Goal: Task Accomplishment & Management: Use online tool/utility

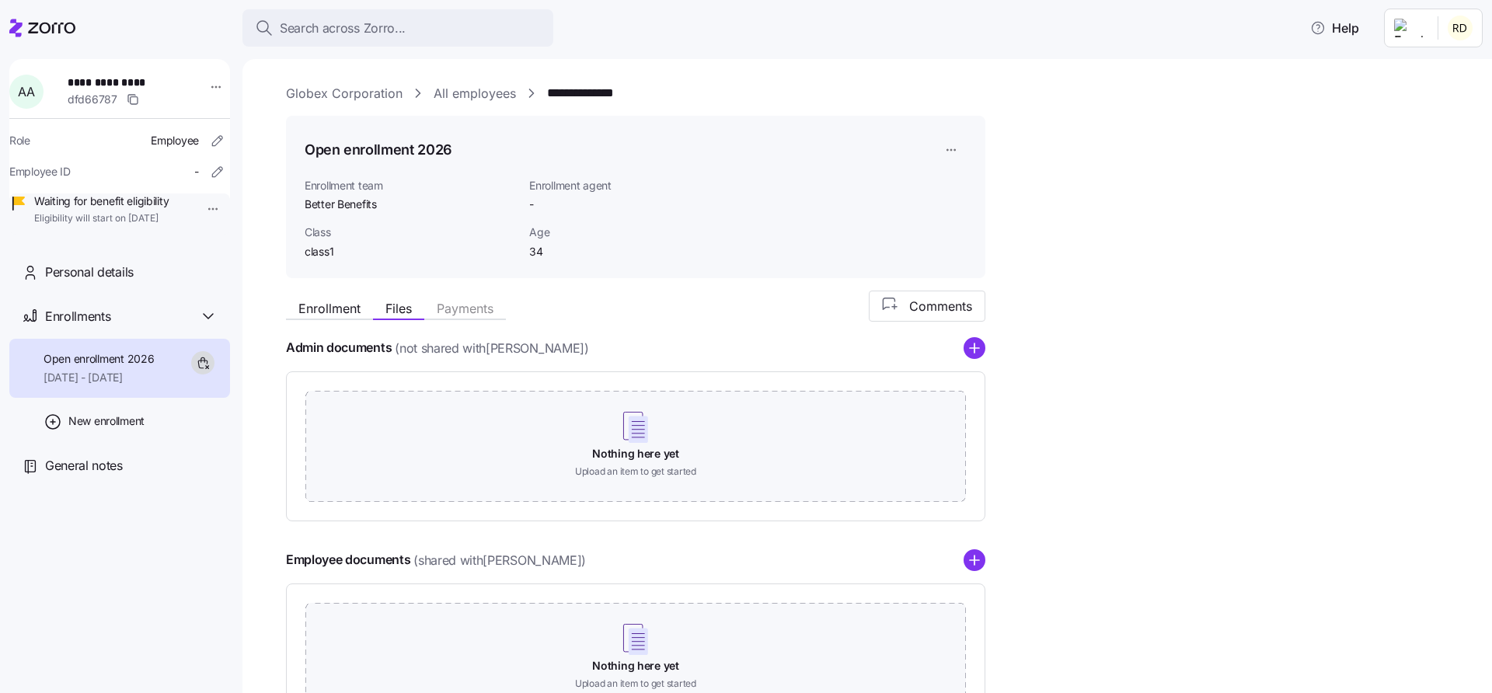
scroll to position [62, 0]
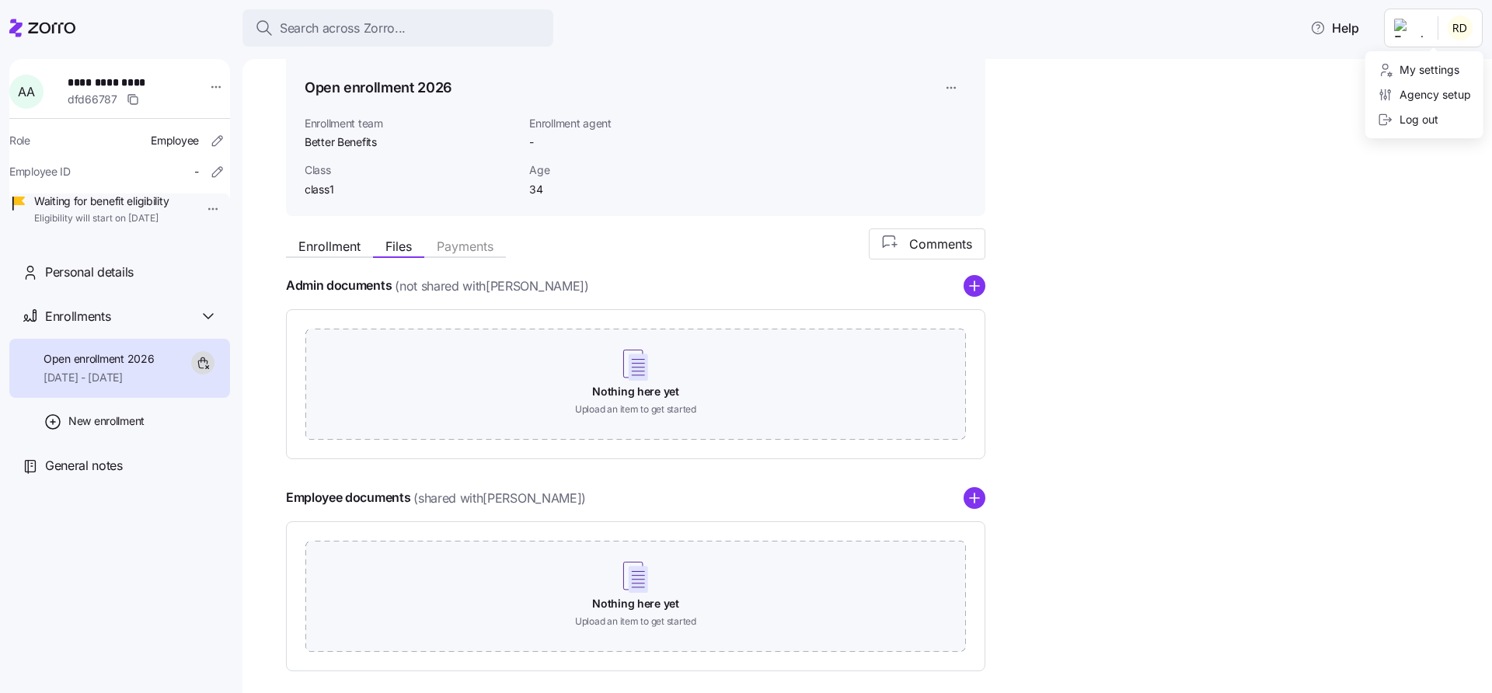
click at [1458, 26] on html "**********" at bounding box center [746, 342] width 1492 height 684
click at [1426, 85] on div "Agency setup" at bounding box center [1424, 94] width 106 height 25
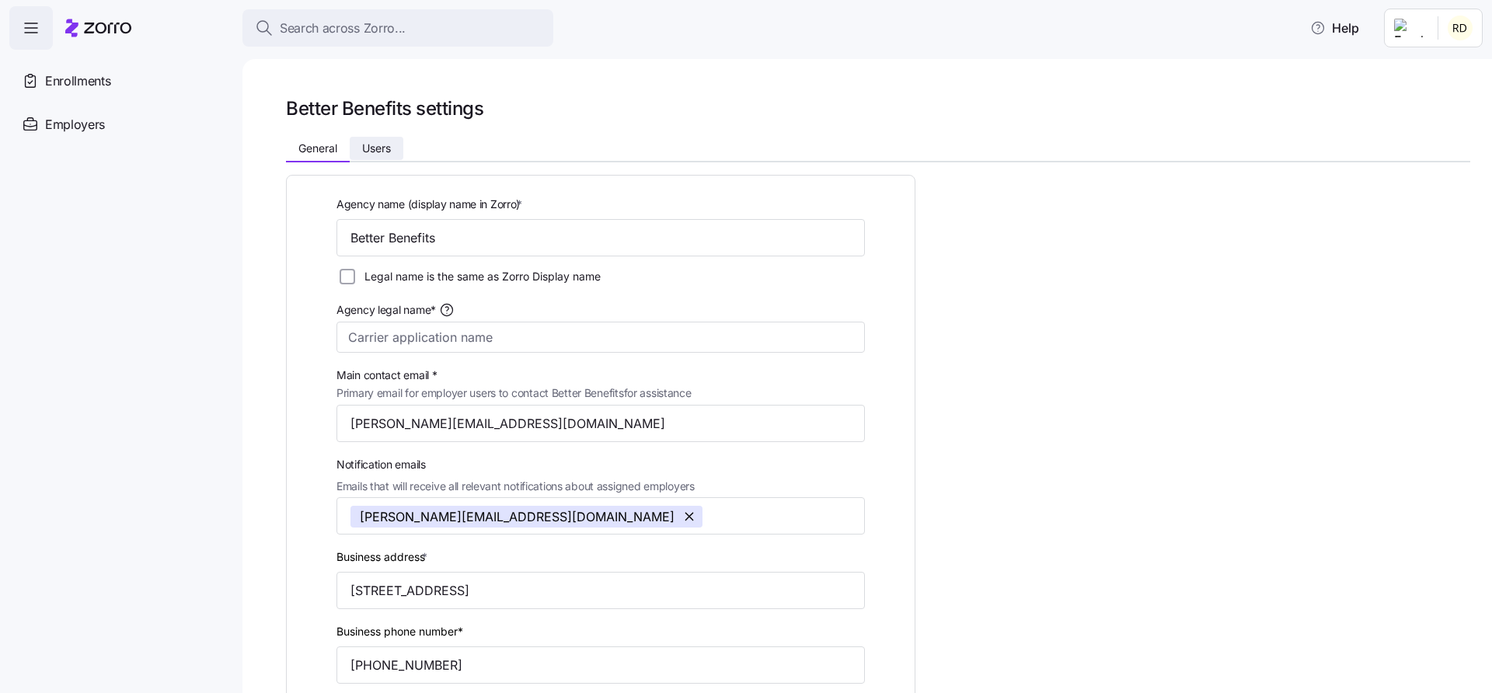
click at [397, 141] on button "Users" at bounding box center [377, 148] width 54 height 23
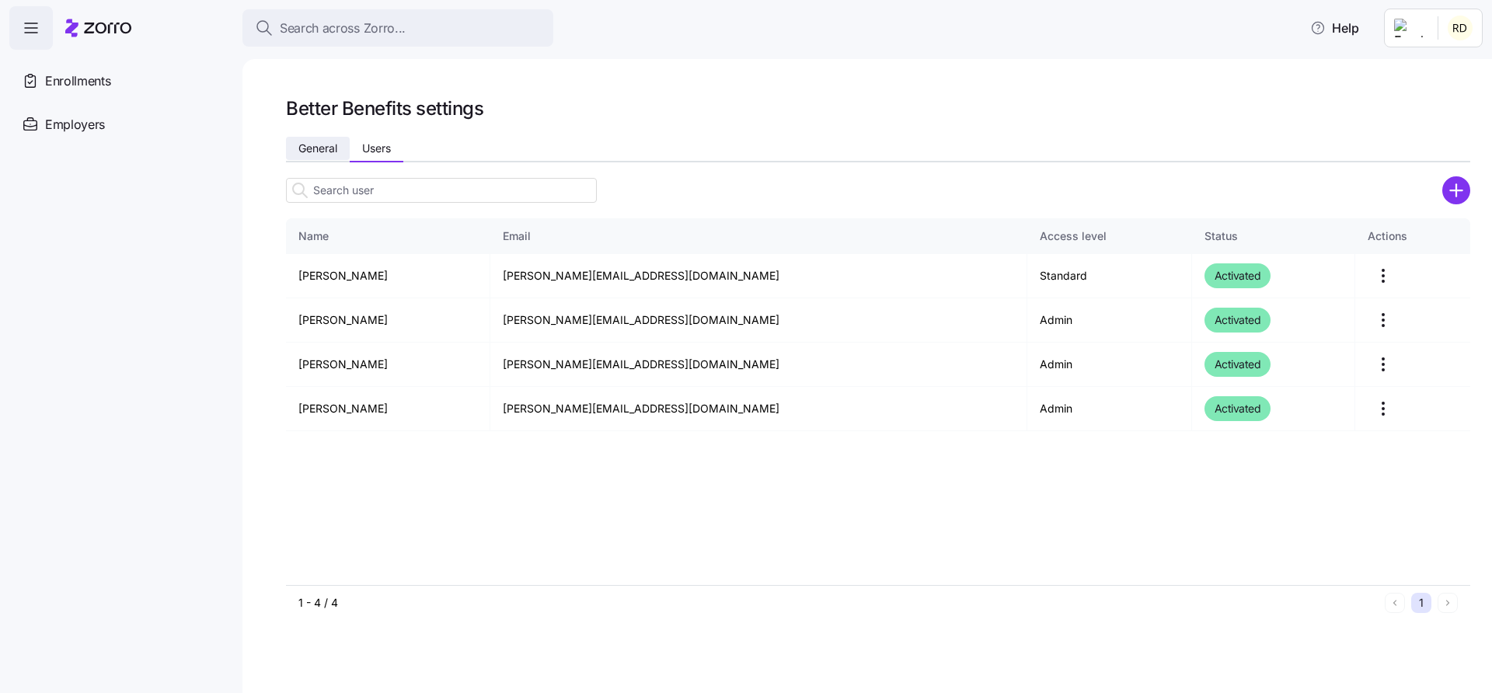
click at [321, 138] on button "General" at bounding box center [318, 148] width 64 height 23
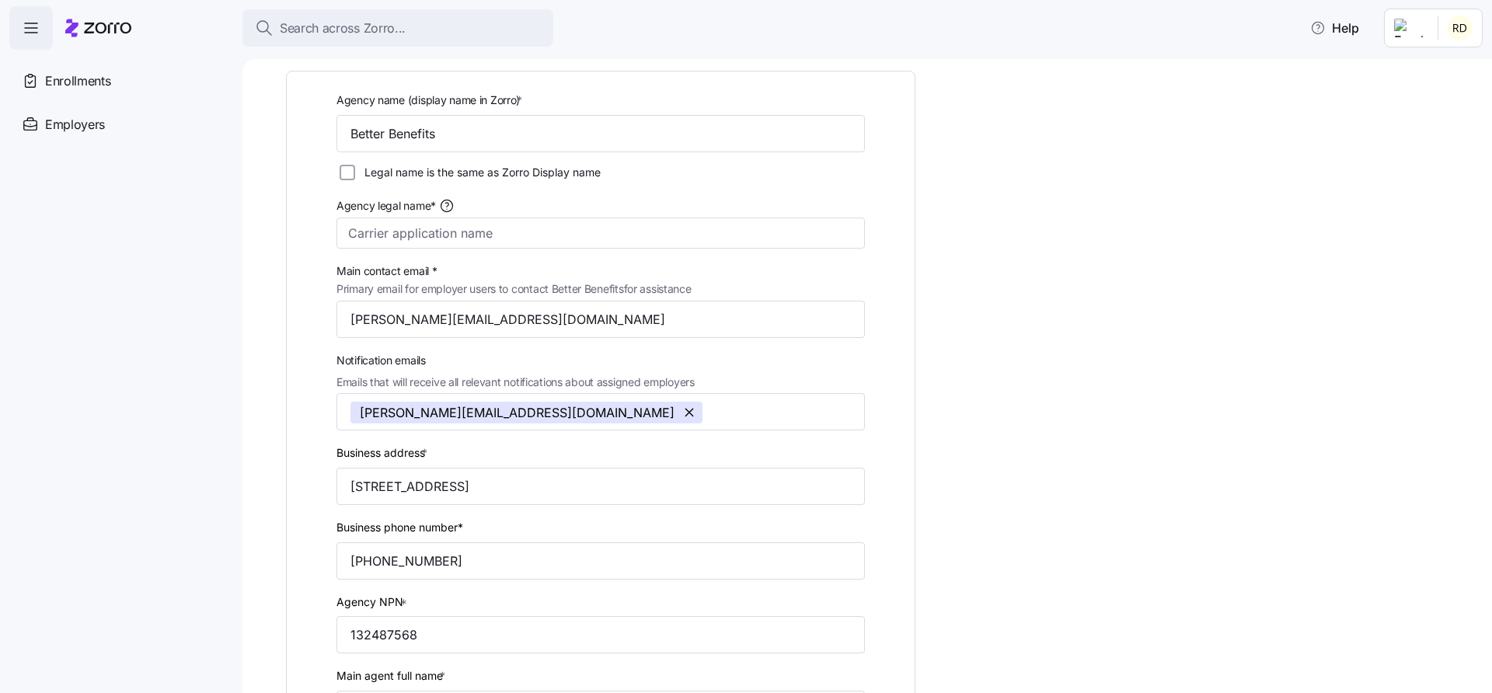
scroll to position [105, 0]
click at [406, 356] on span "Notification emails" at bounding box center [515, 359] width 358 height 17
click at [712, 402] on input "Notification emails Emails that will receive all relevant notifications about a…" at bounding box center [767, 412] width 110 height 20
click at [406, 358] on span "Notification emails" at bounding box center [515, 359] width 358 height 17
click at [712, 402] on input "Notification emails Emails that will receive all relevant notifications about a…" at bounding box center [767, 412] width 110 height 20
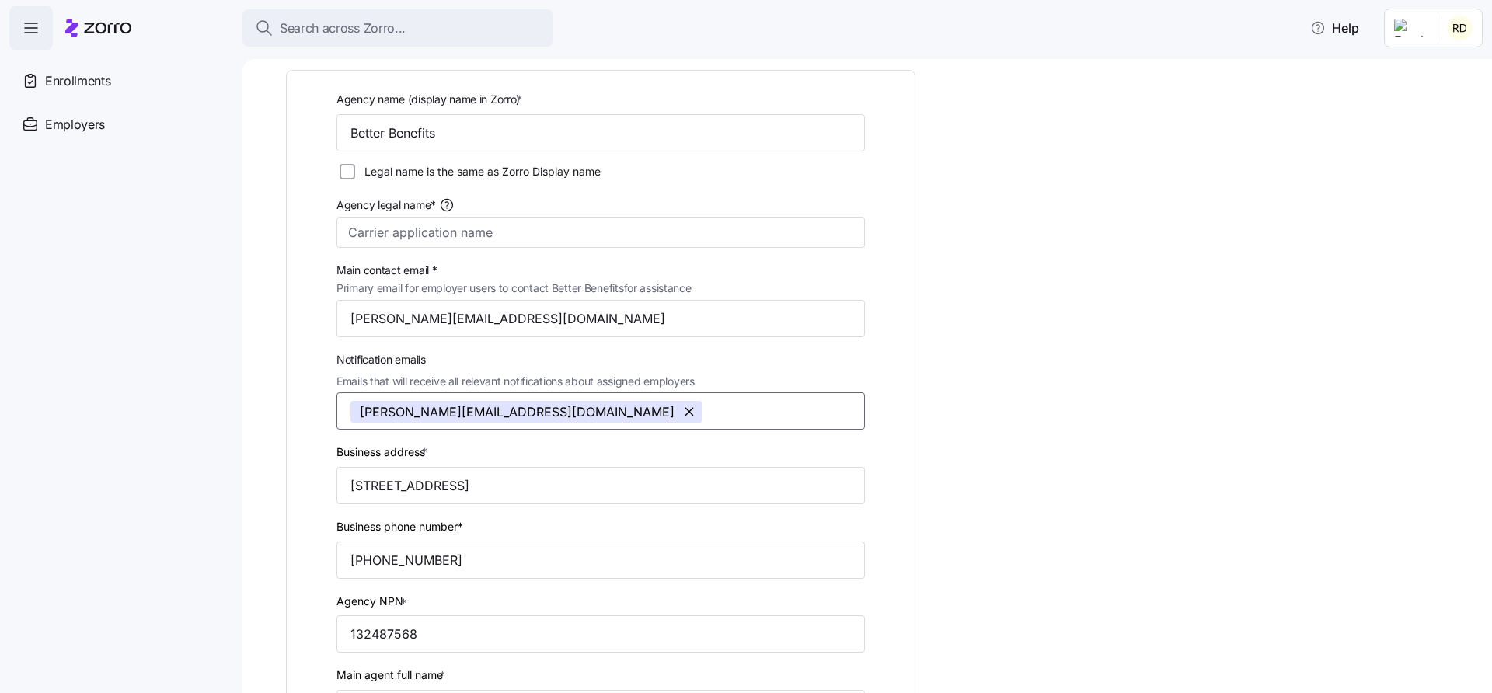
click at [406, 358] on span "Notification emails" at bounding box center [515, 359] width 358 height 17
click at [712, 402] on input "Notification emails Emails that will receive all relevant notifications about a…" at bounding box center [767, 412] width 110 height 20
click at [406, 358] on span "Notification emails" at bounding box center [515, 359] width 358 height 17
click at [712, 402] on input "Notification emails Emails that will receive all relevant notifications about a…" at bounding box center [767, 412] width 110 height 20
click at [146, 96] on div "Enrollments" at bounding box center [119, 81] width 221 height 44
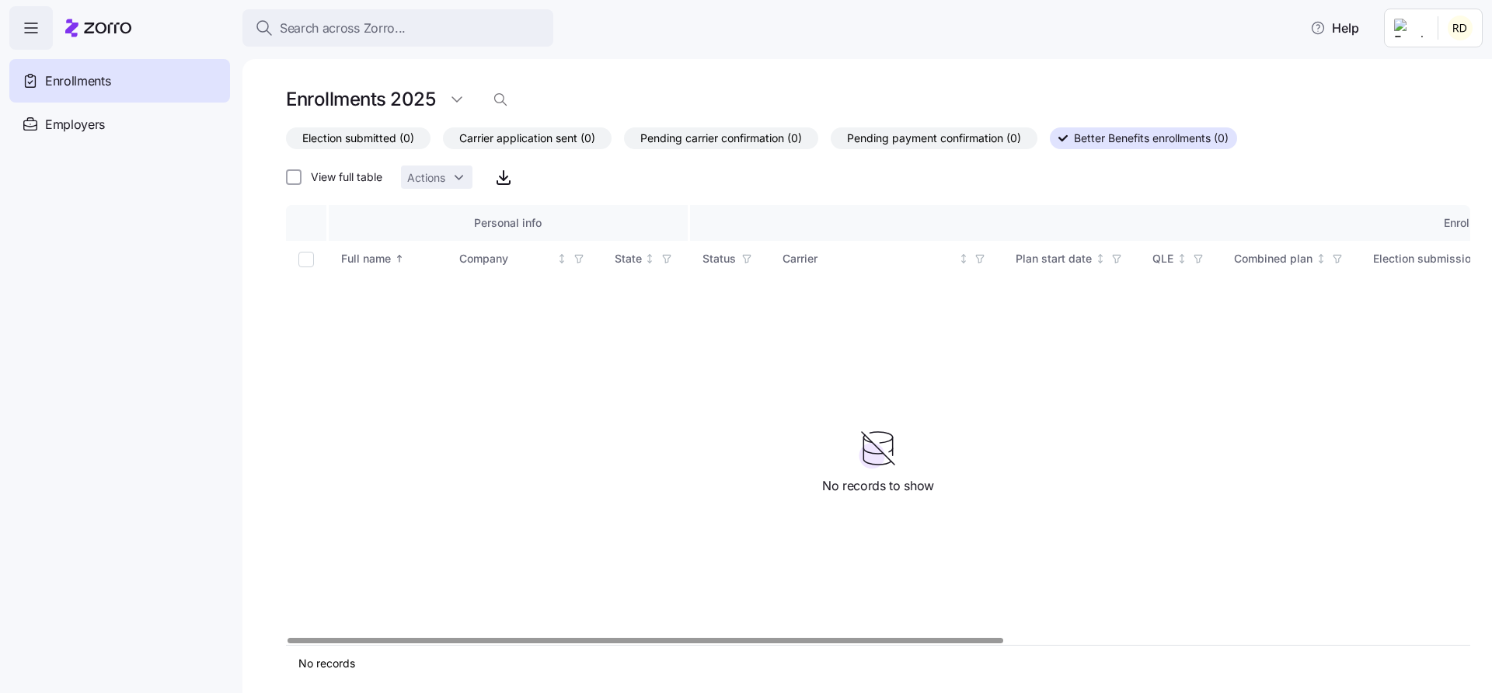
click at [303, 260] on input "Select all records" at bounding box center [306, 260] width 16 height 16
checkbox input "false"
click at [416, 96] on h1 "Enrollments 2025" at bounding box center [360, 99] width 149 height 24
click at [448, 101] on html "Search across Zorro... Help Enrollments Employers Demo employers Prospects Demo…" at bounding box center [746, 342] width 1492 height 684
click at [476, 172] on div "2026" at bounding box center [480, 162] width 65 height 25
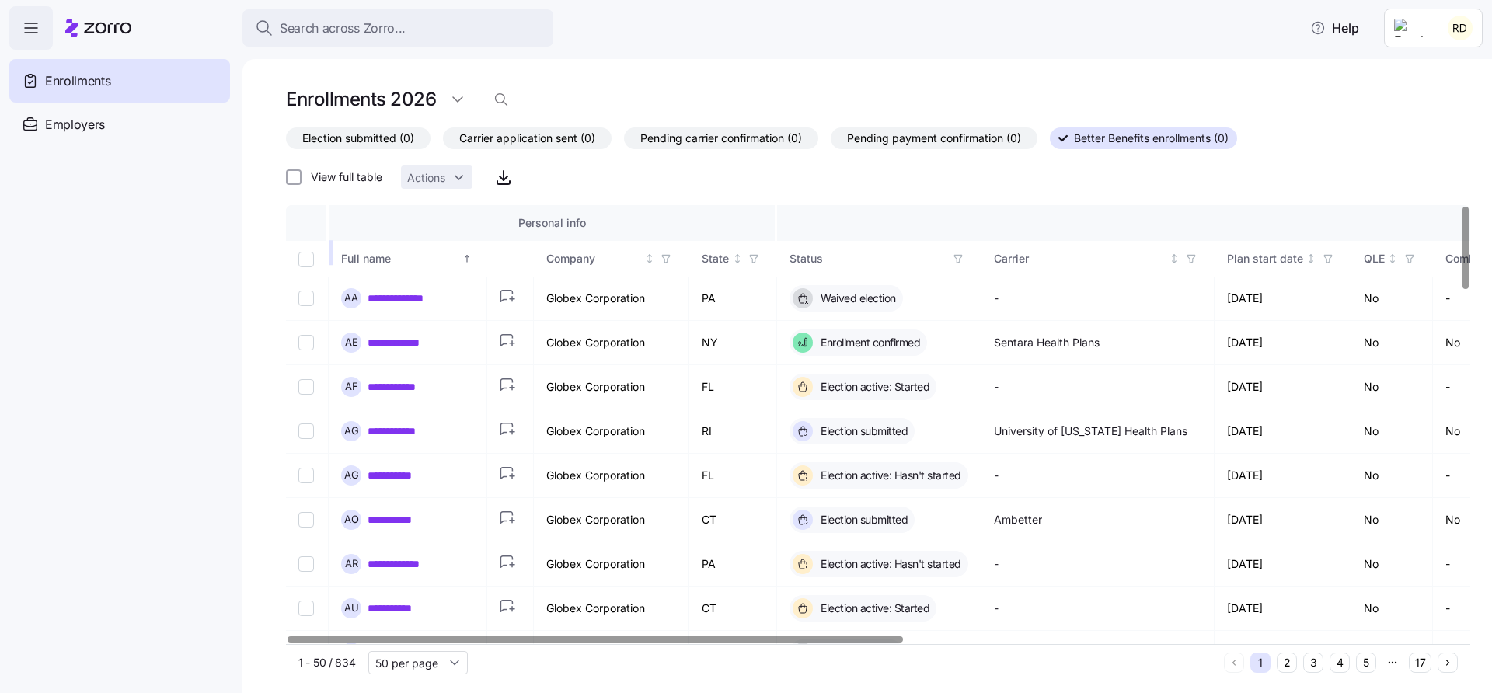
click at [306, 254] on input "Select all records" at bounding box center [306, 260] width 16 height 16
checkbox input "true"
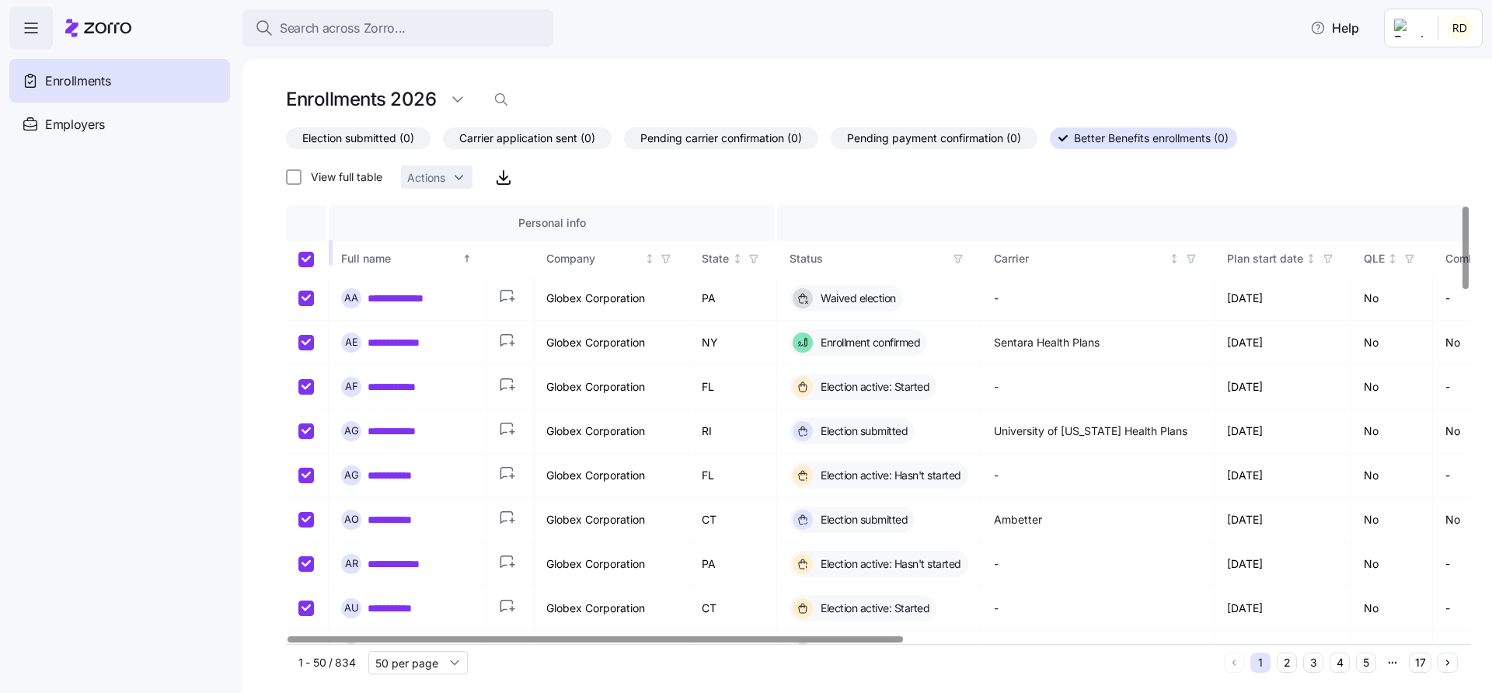
checkbox input "true"
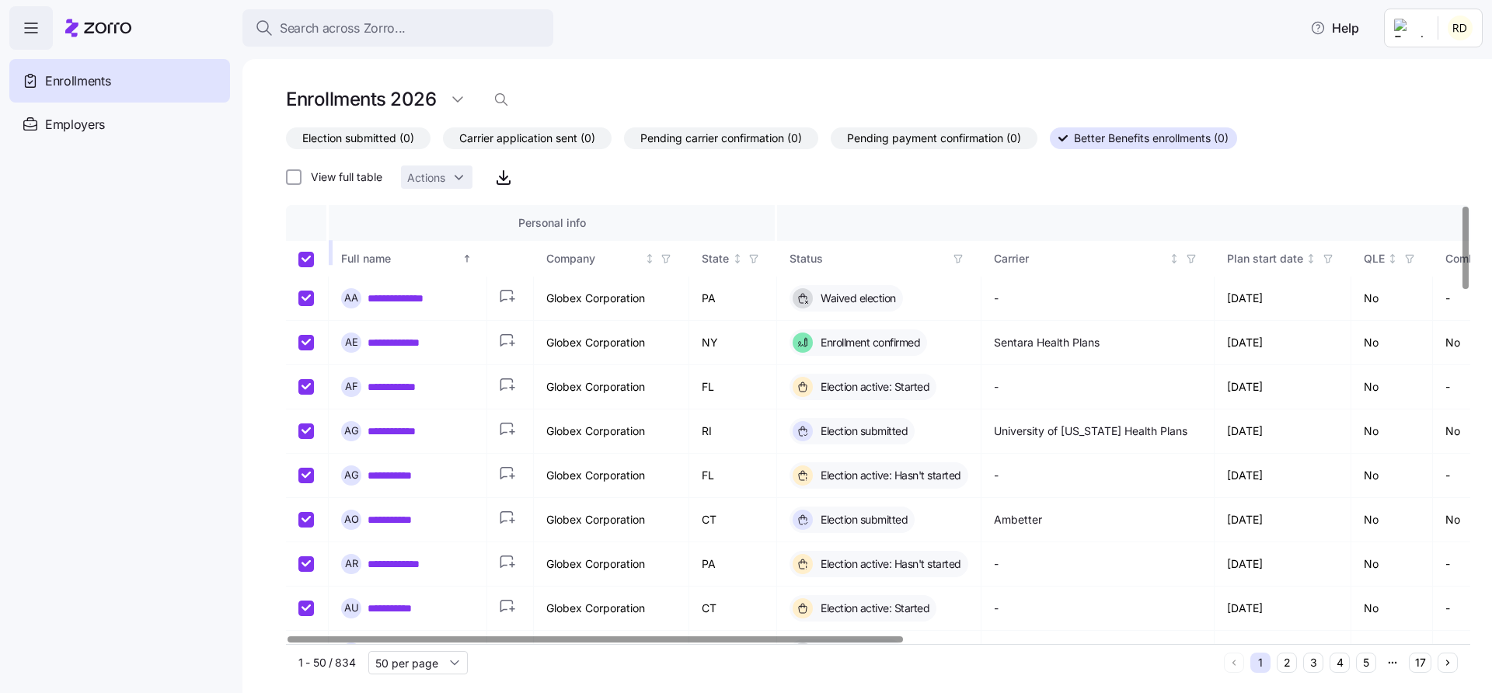
checkbox input "true"
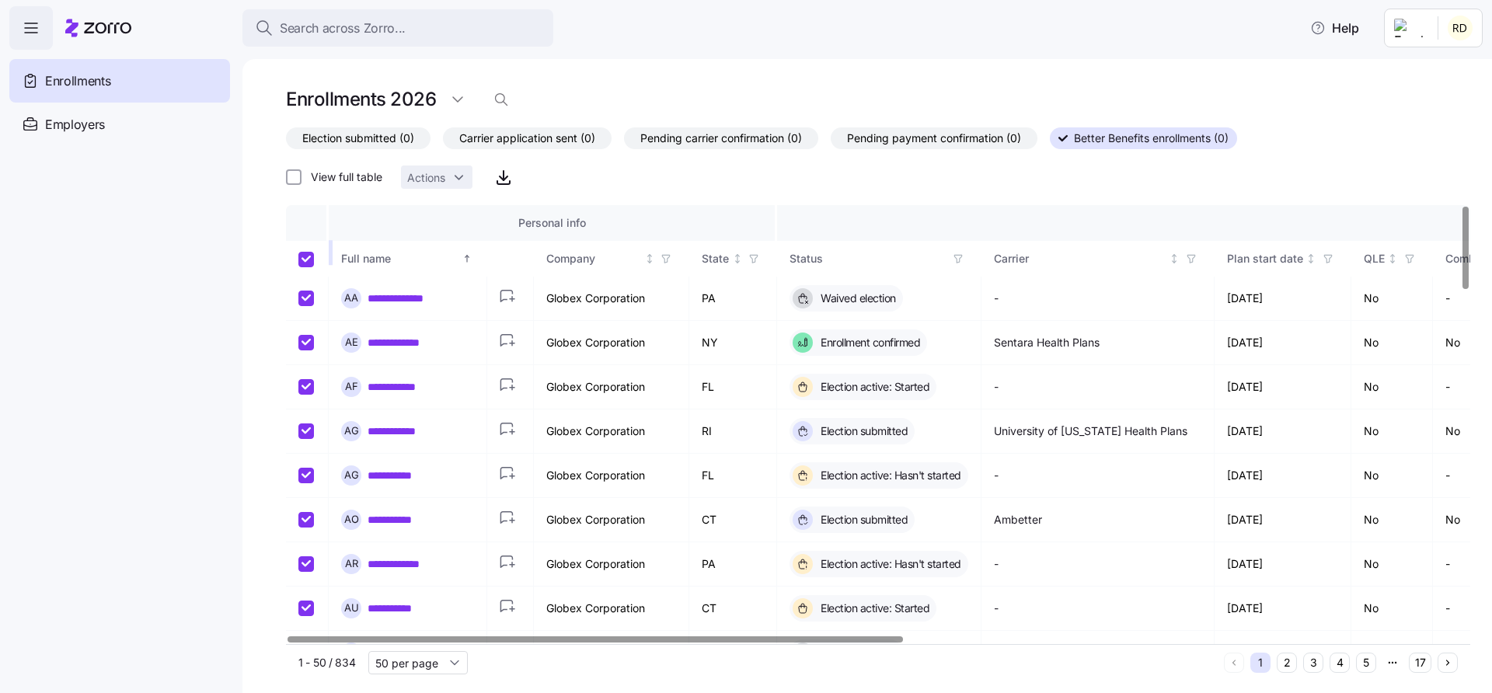
checkbox input "true"
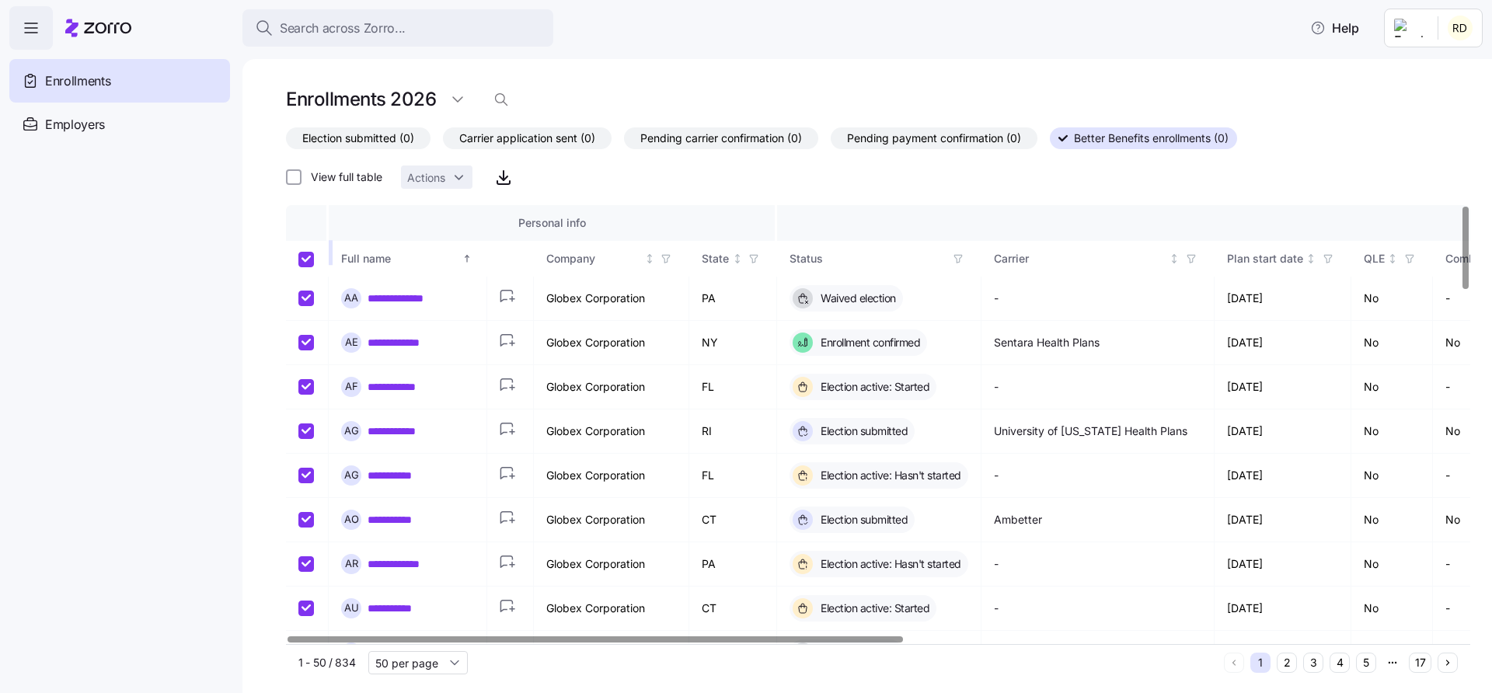
checkbox input "true"
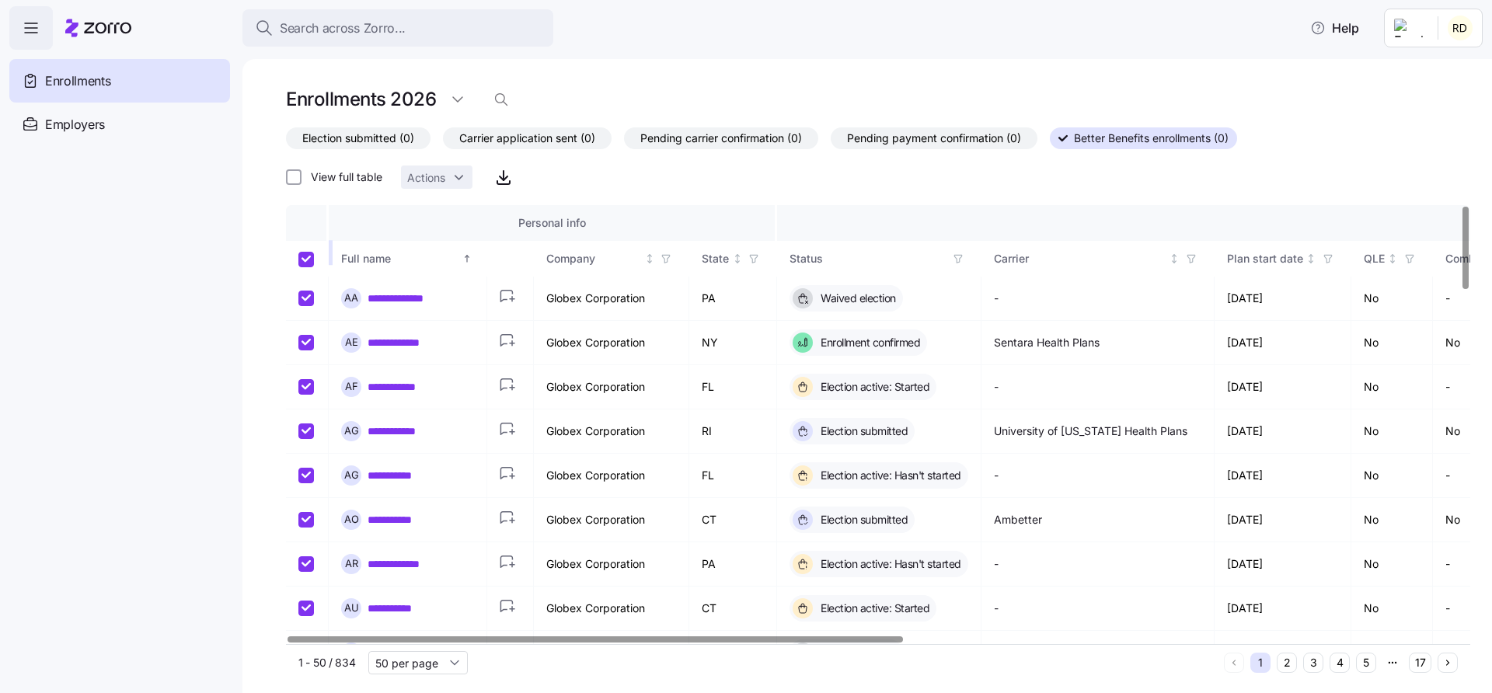
checkbox input "true"
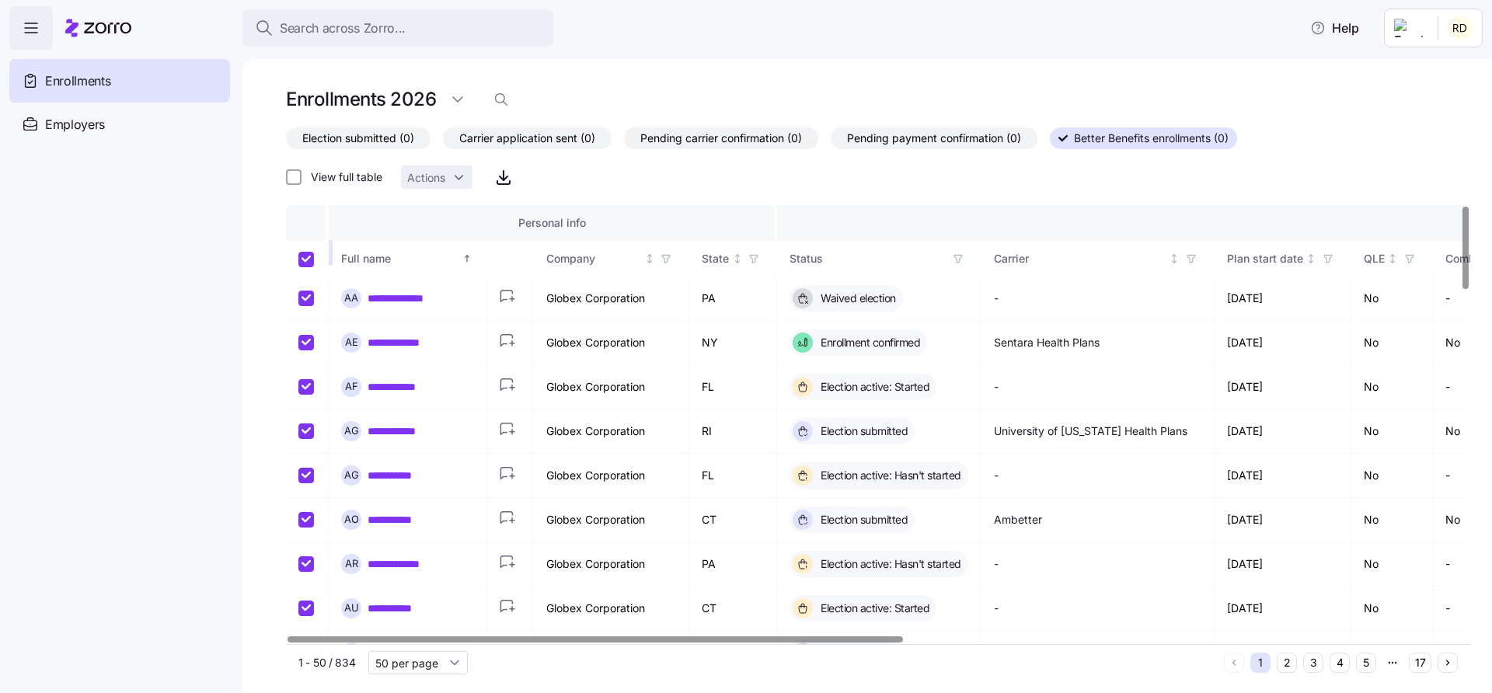
checkbox input "true"
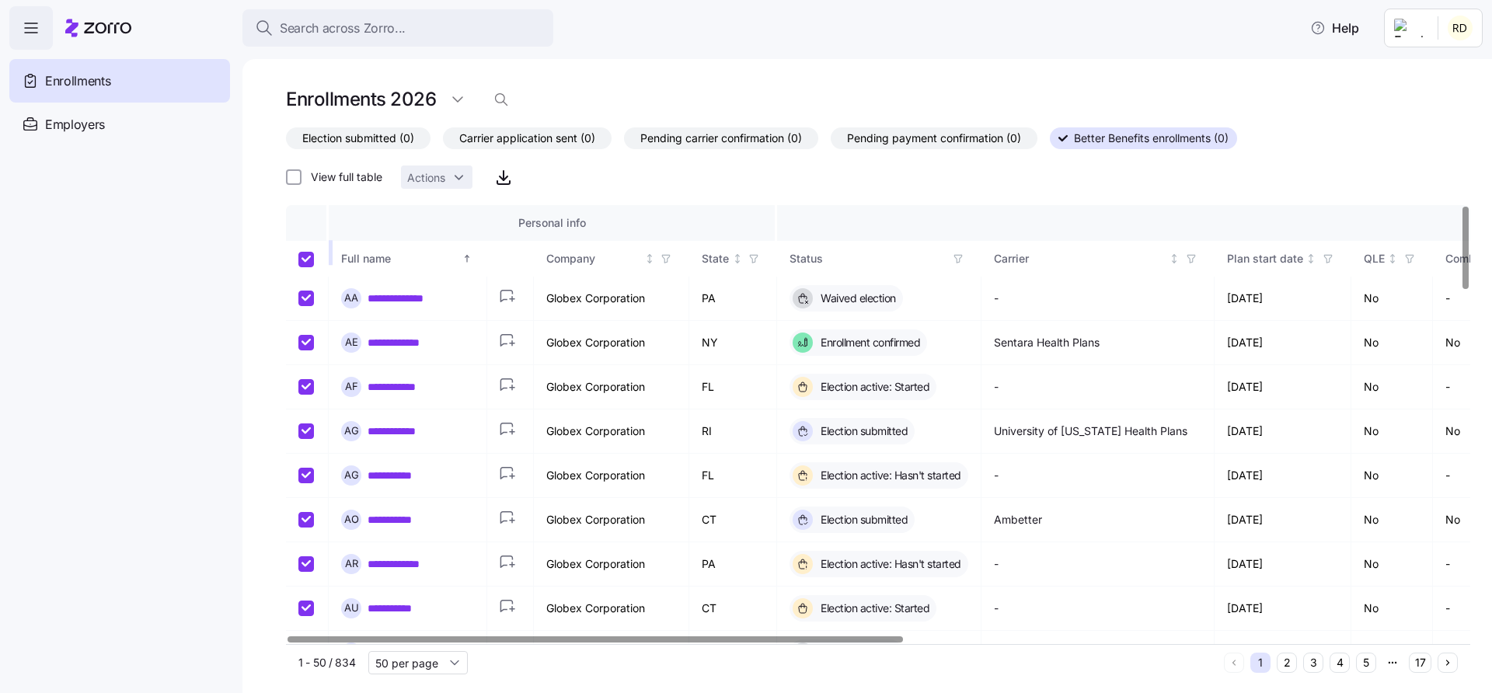
checkbox input "true"
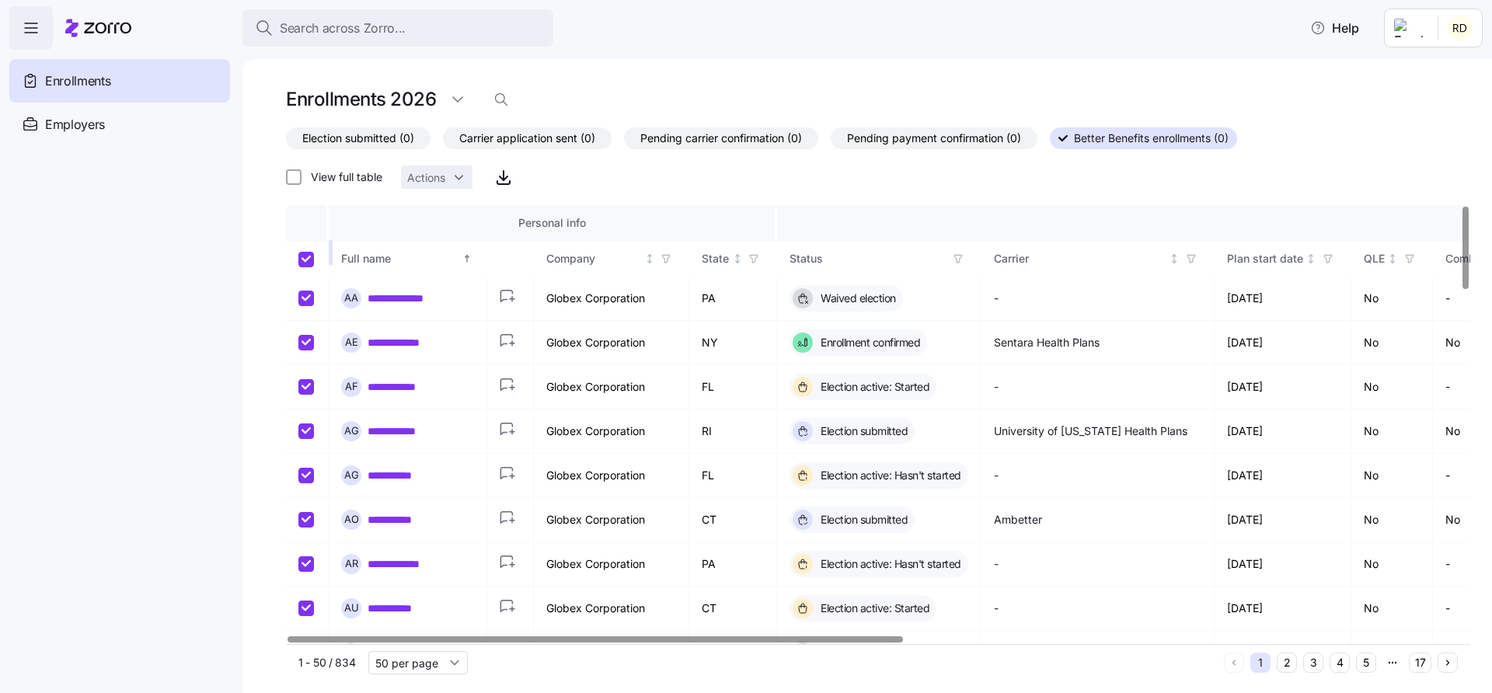
checkbox input "true"
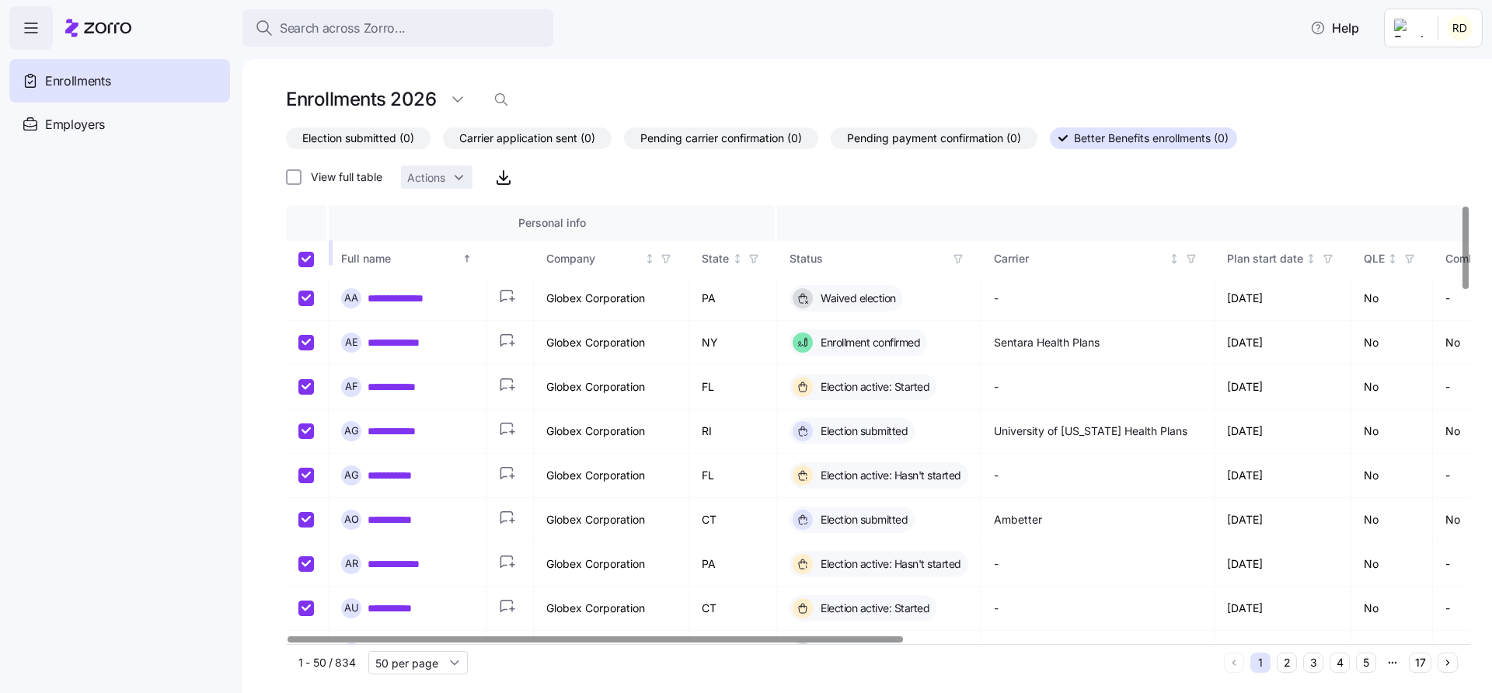
checkbox input "true"
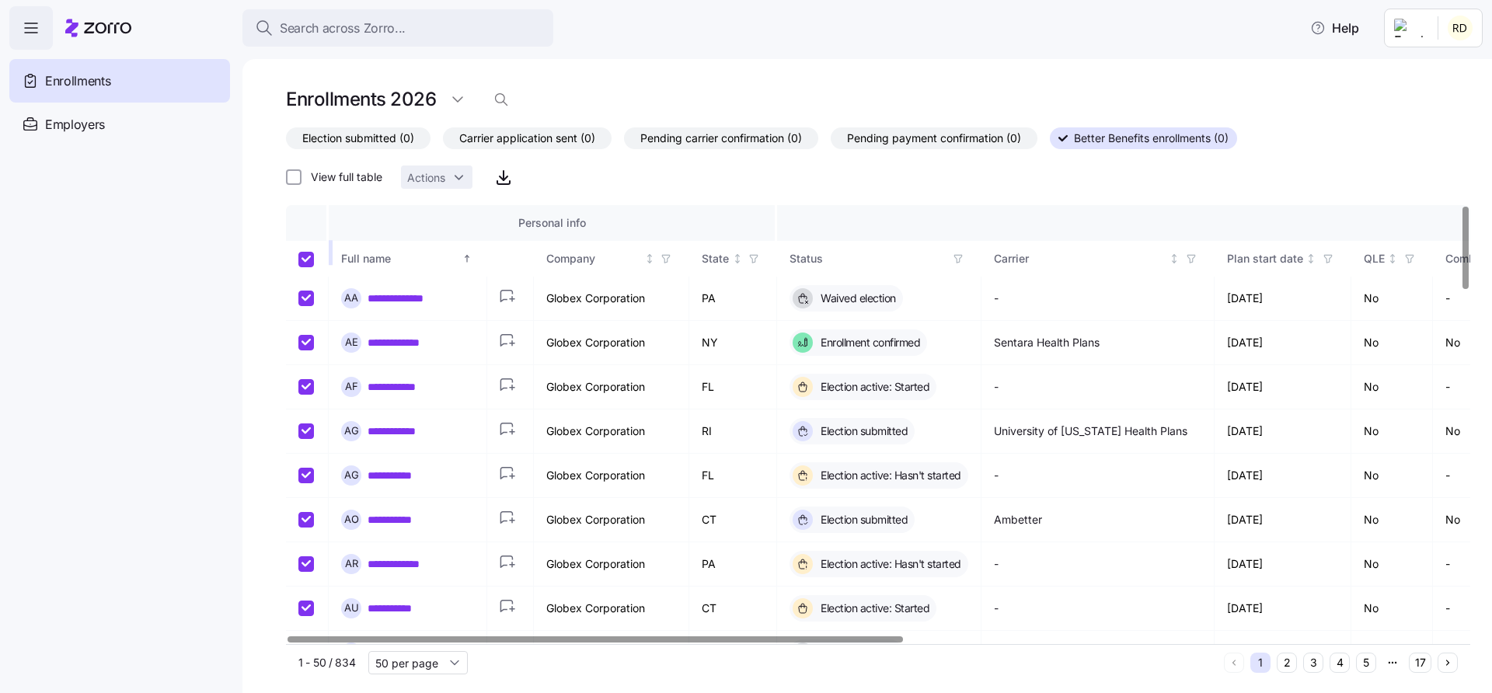
checkbox input "true"
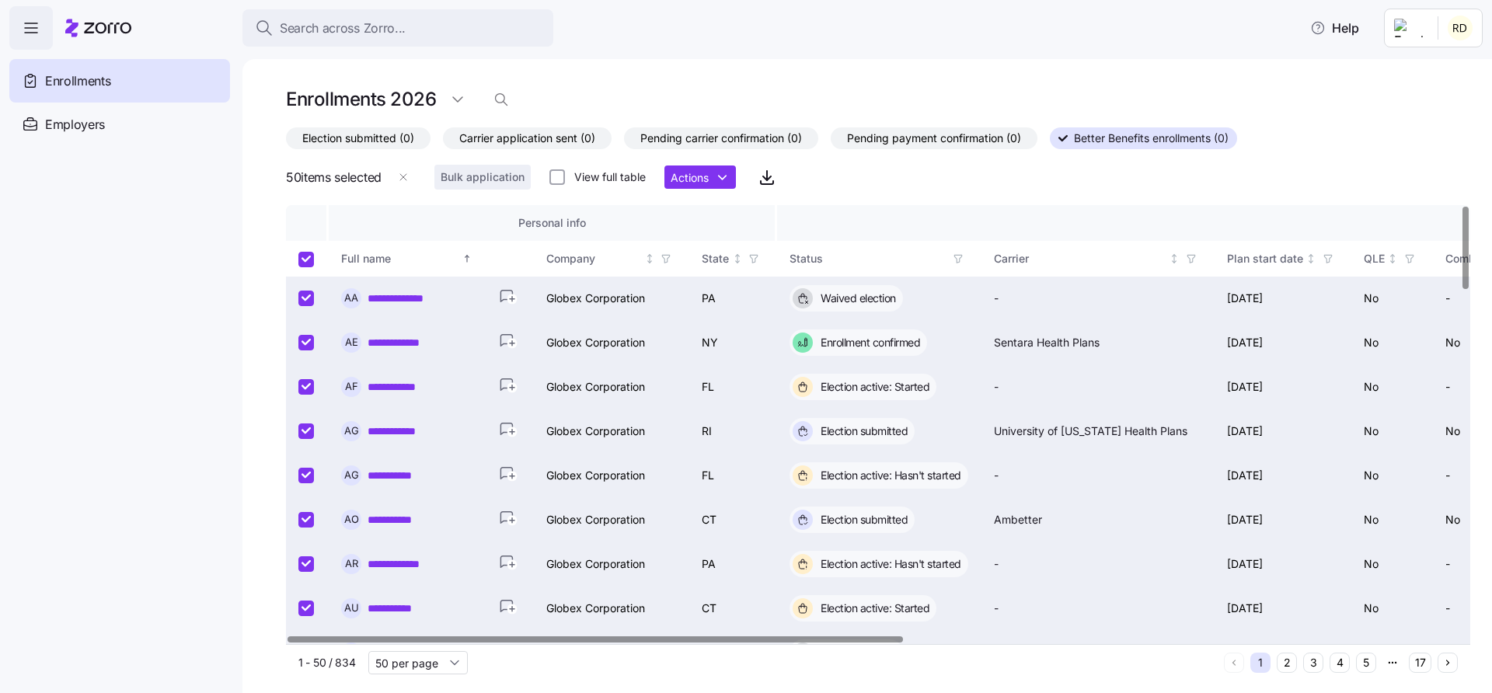
click at [311, 259] on input "Select all records" at bounding box center [306, 260] width 16 height 16
checkbox input "false"
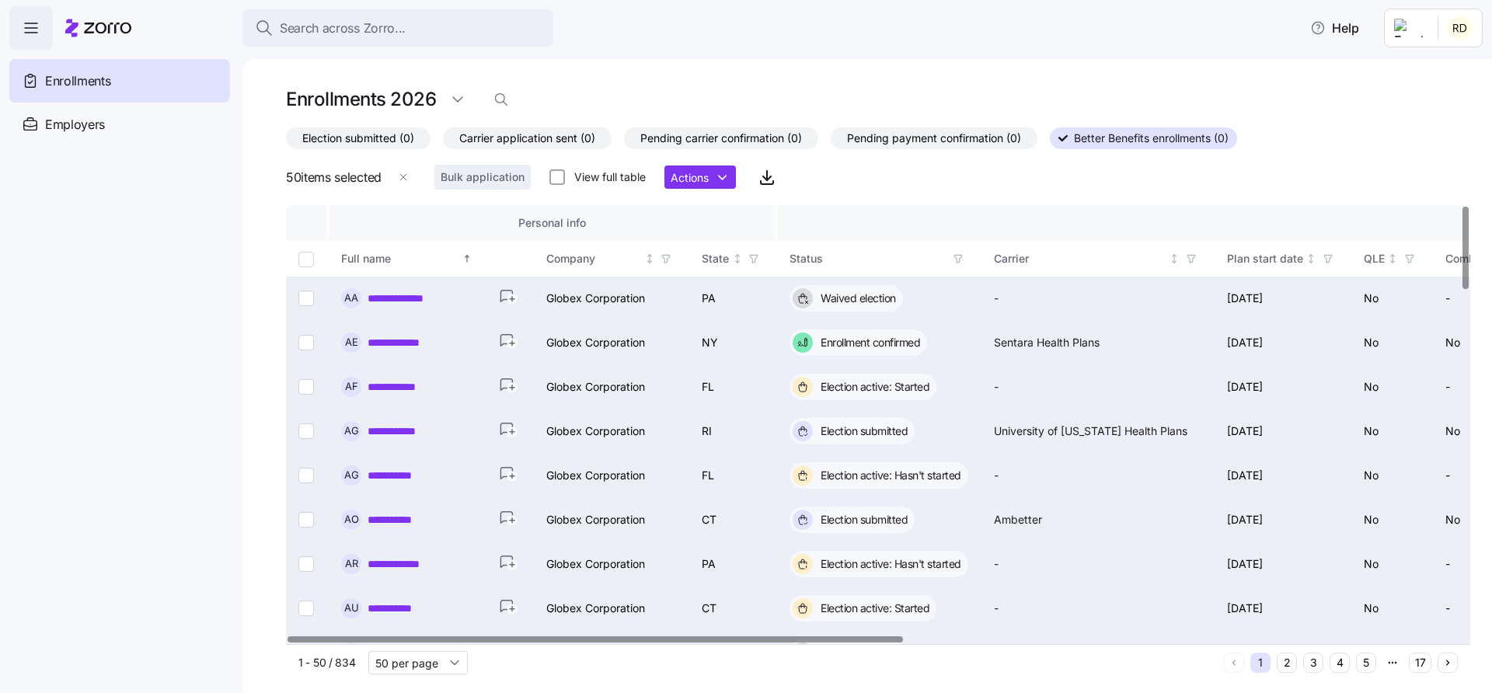
checkbox input "false"
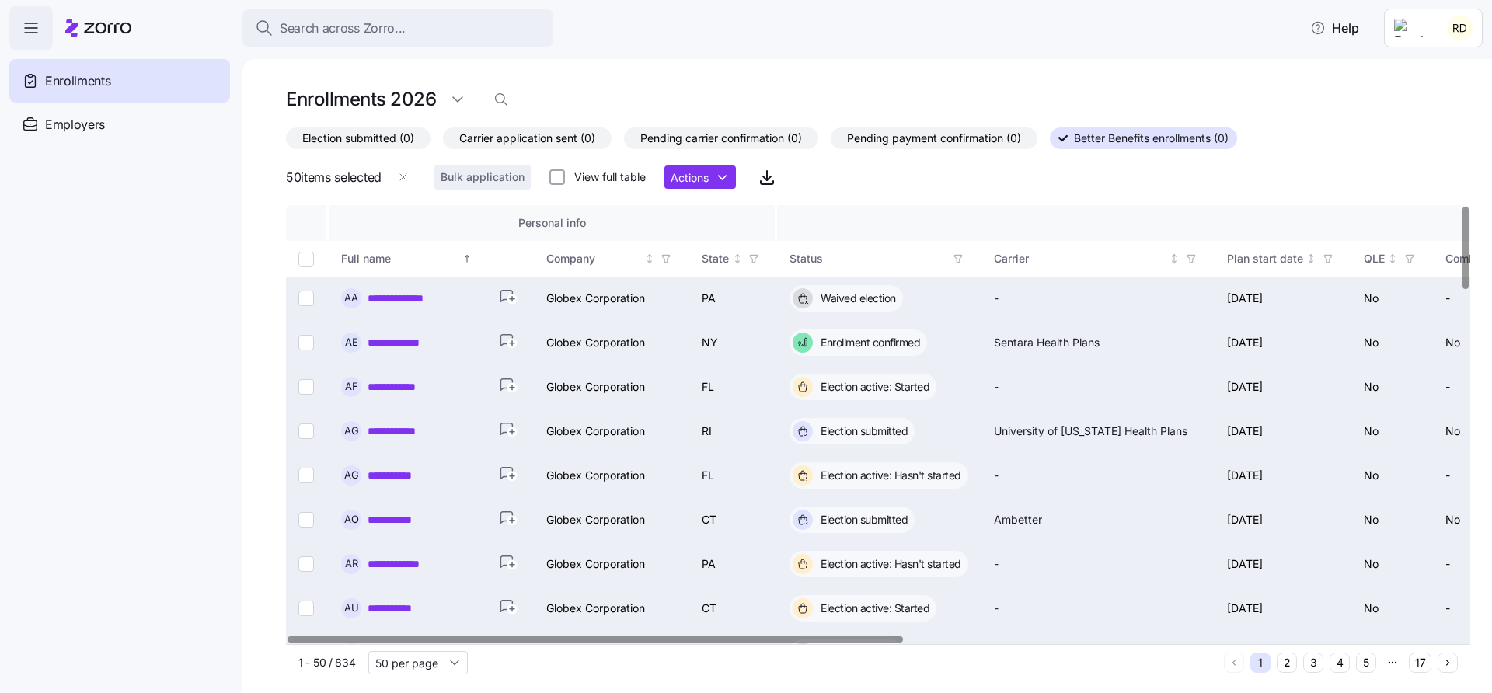
checkbox input "false"
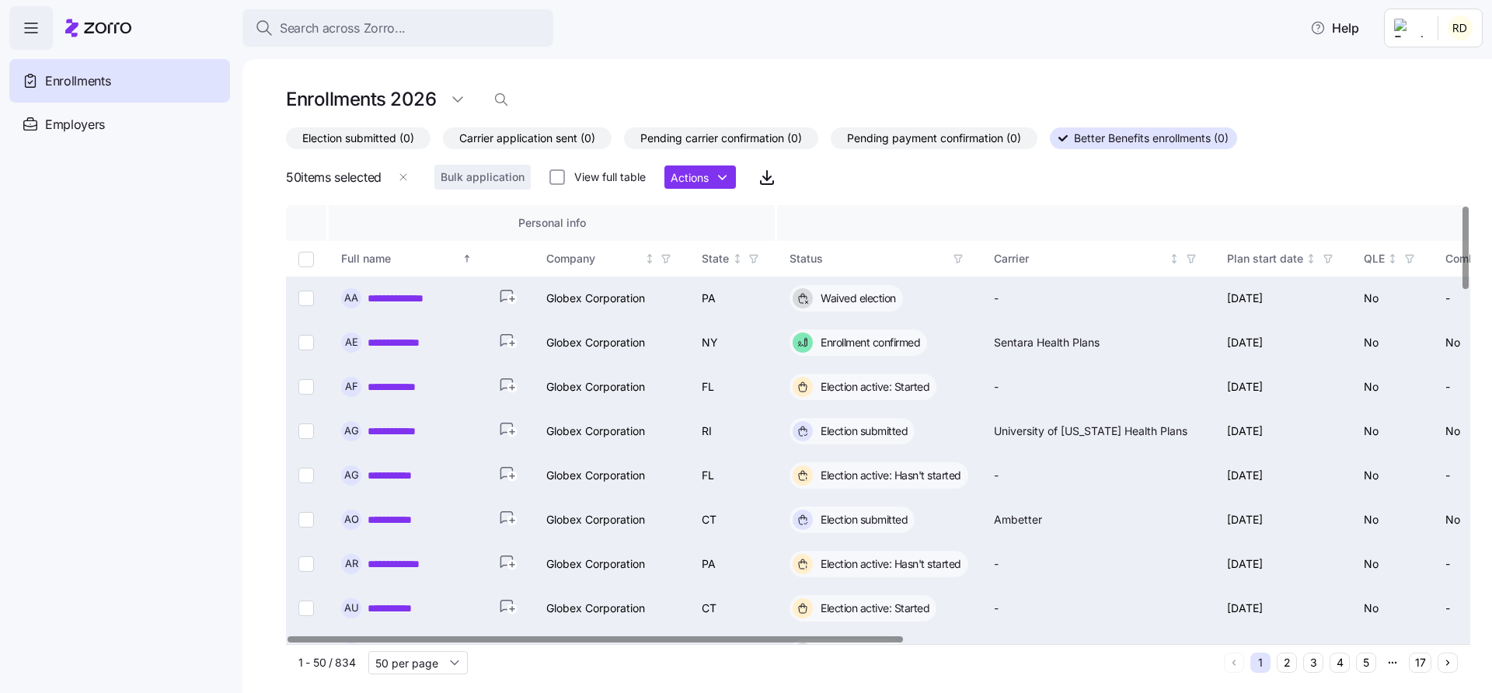
checkbox input "false"
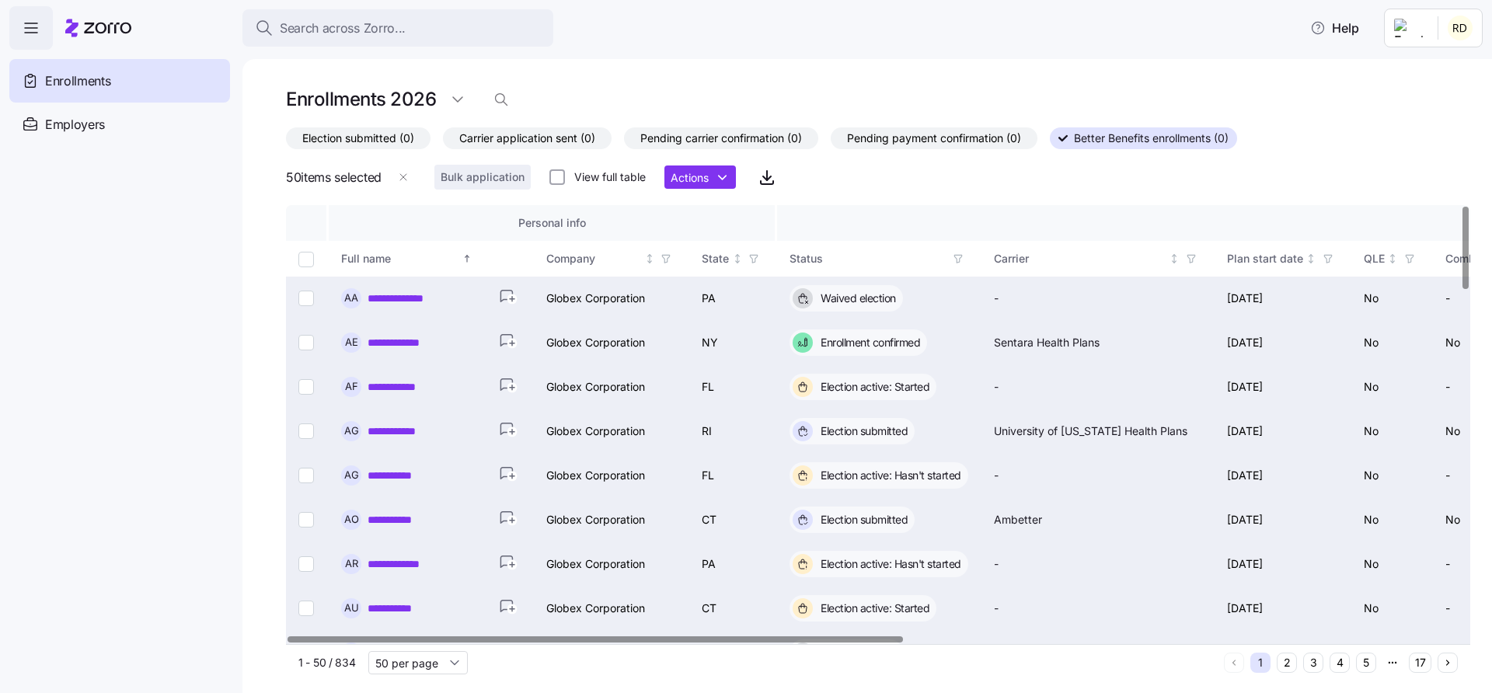
checkbox input "false"
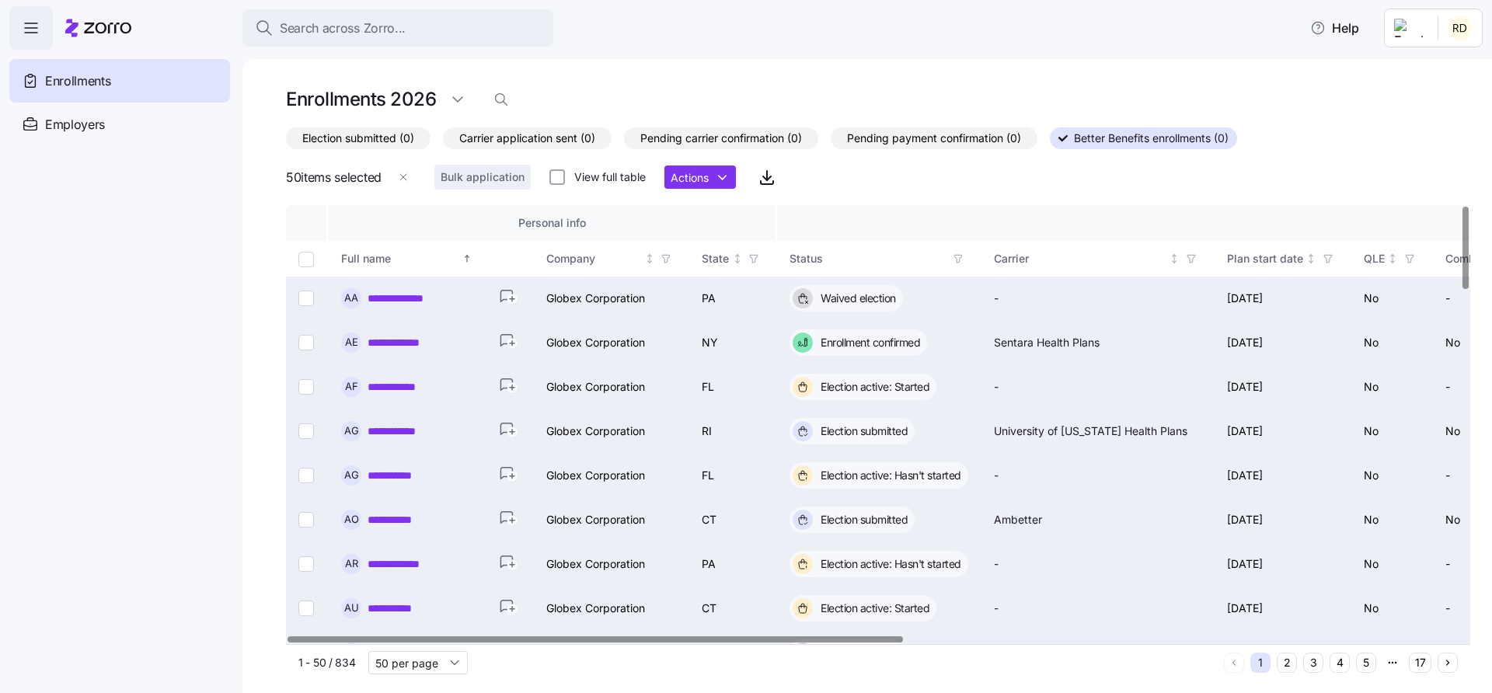
checkbox input "false"
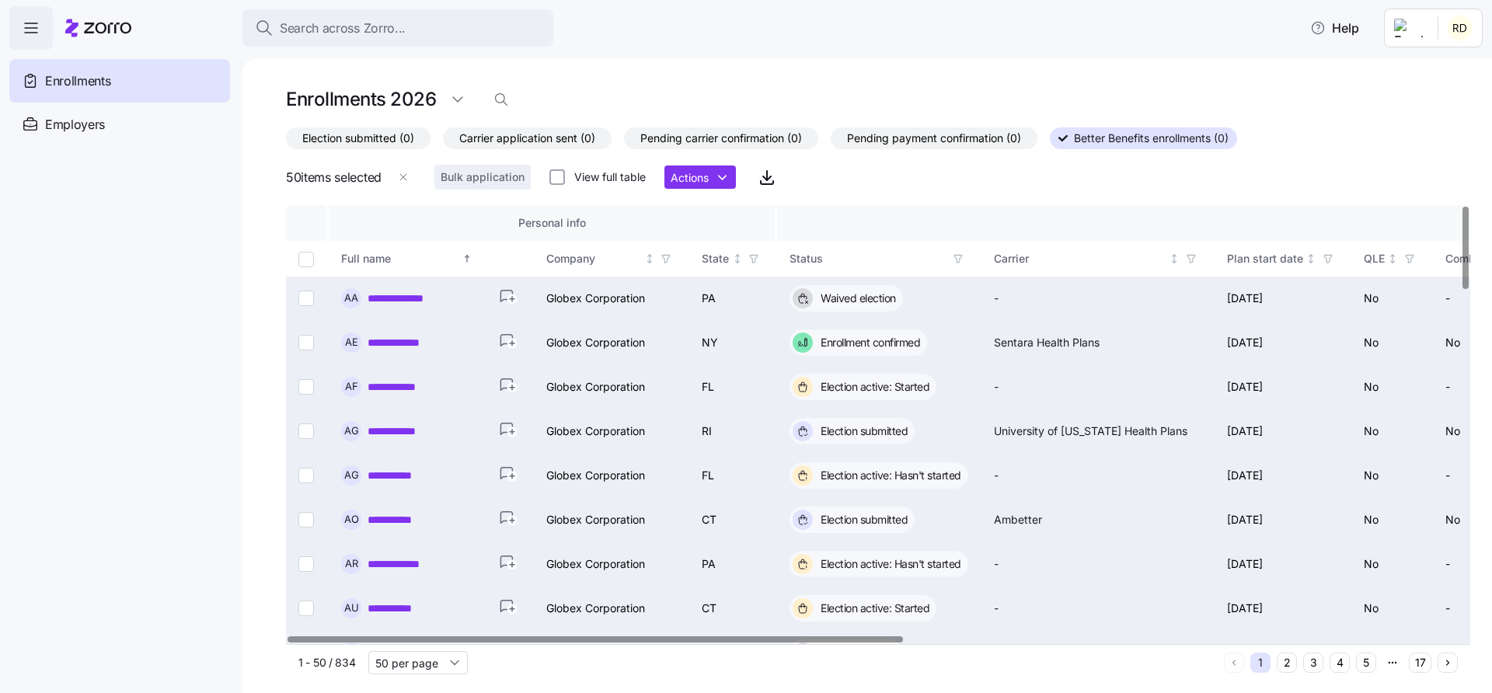
checkbox input "false"
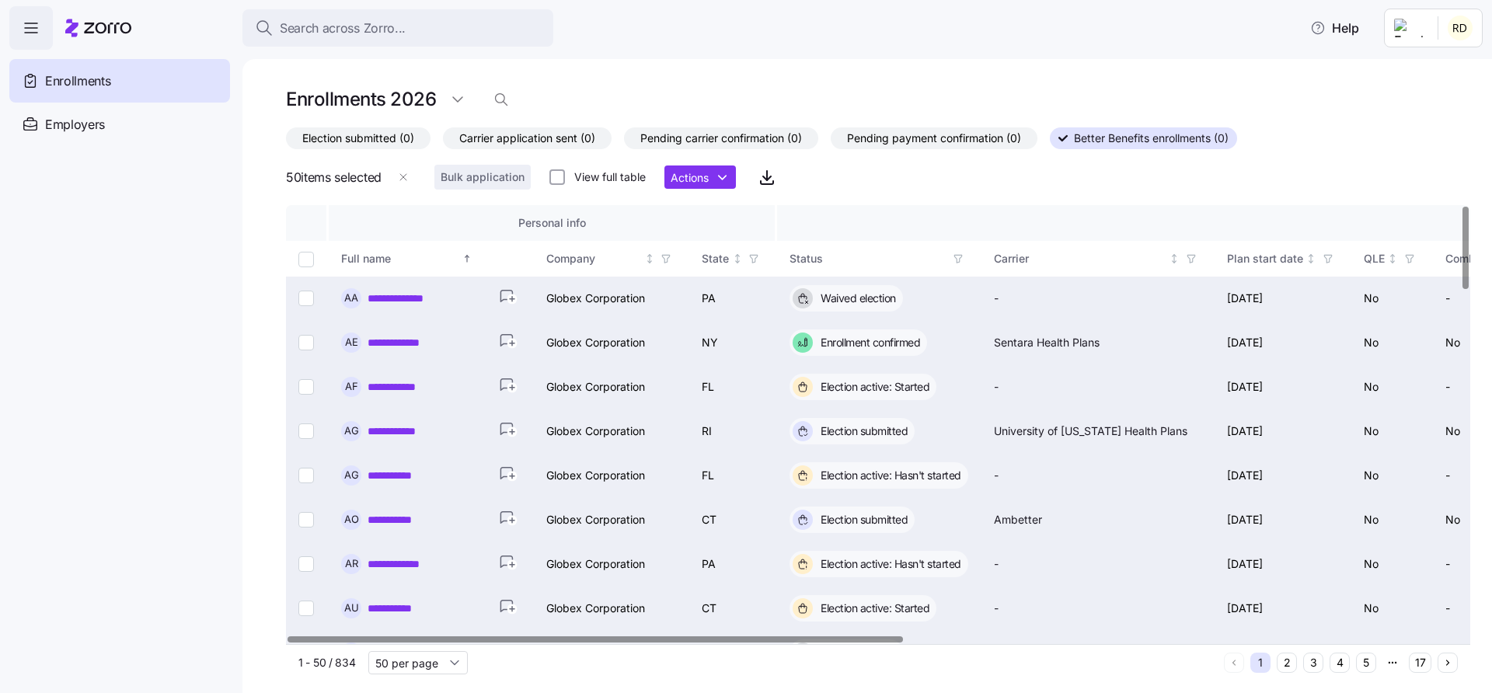
checkbox input "false"
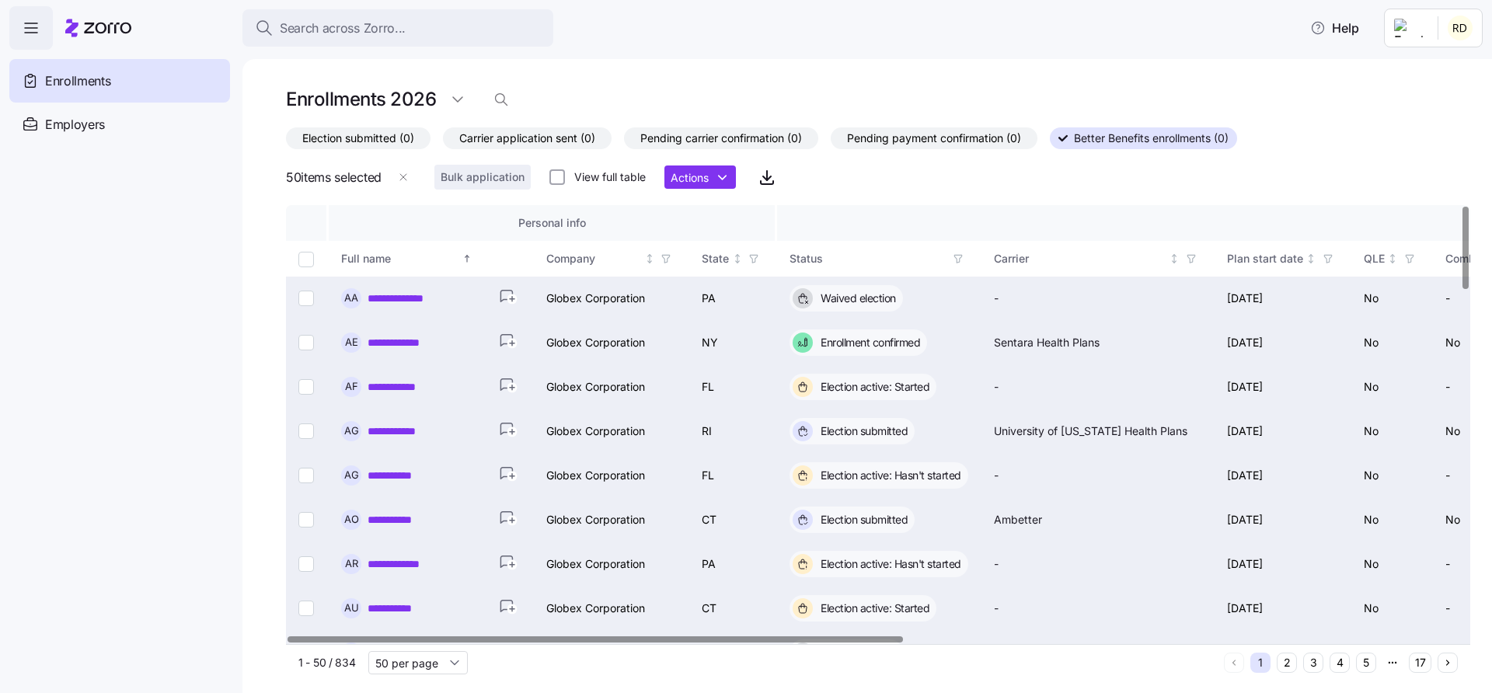
checkbox input "false"
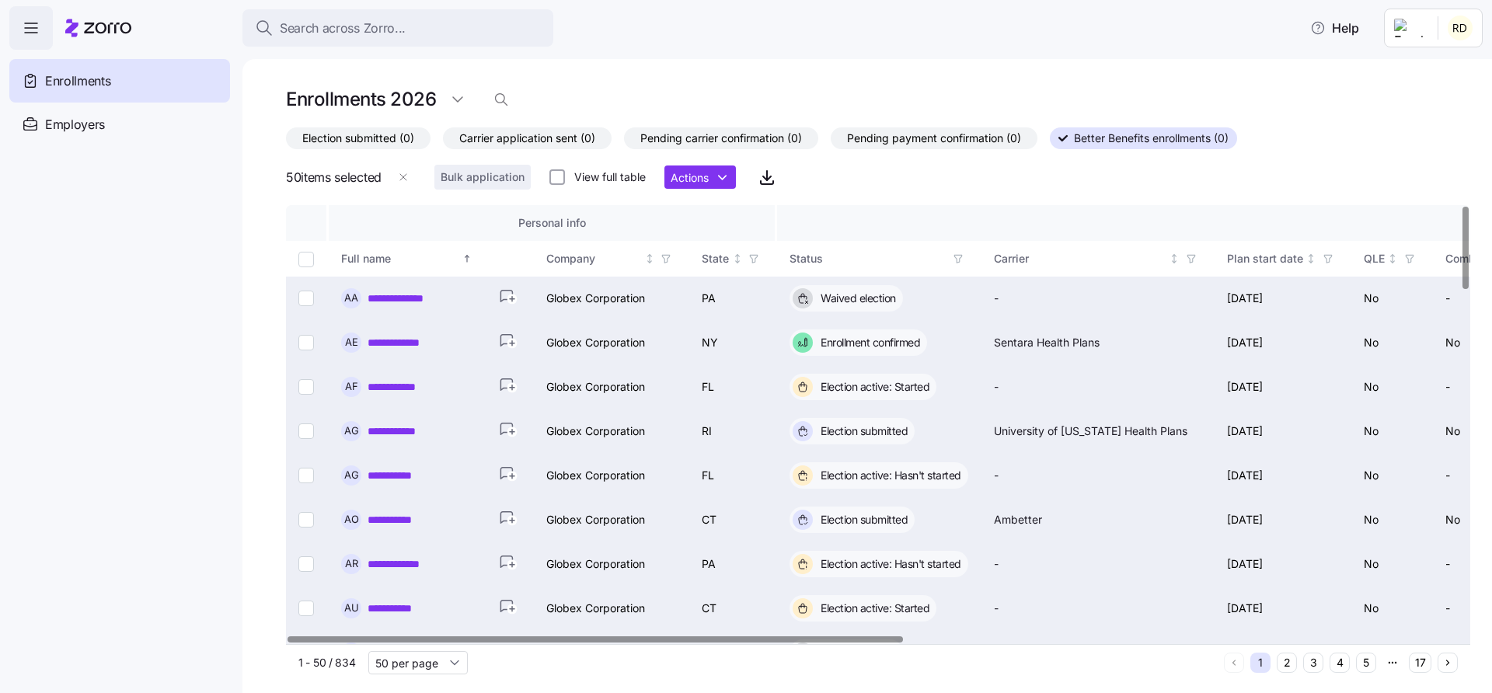
checkbox input "false"
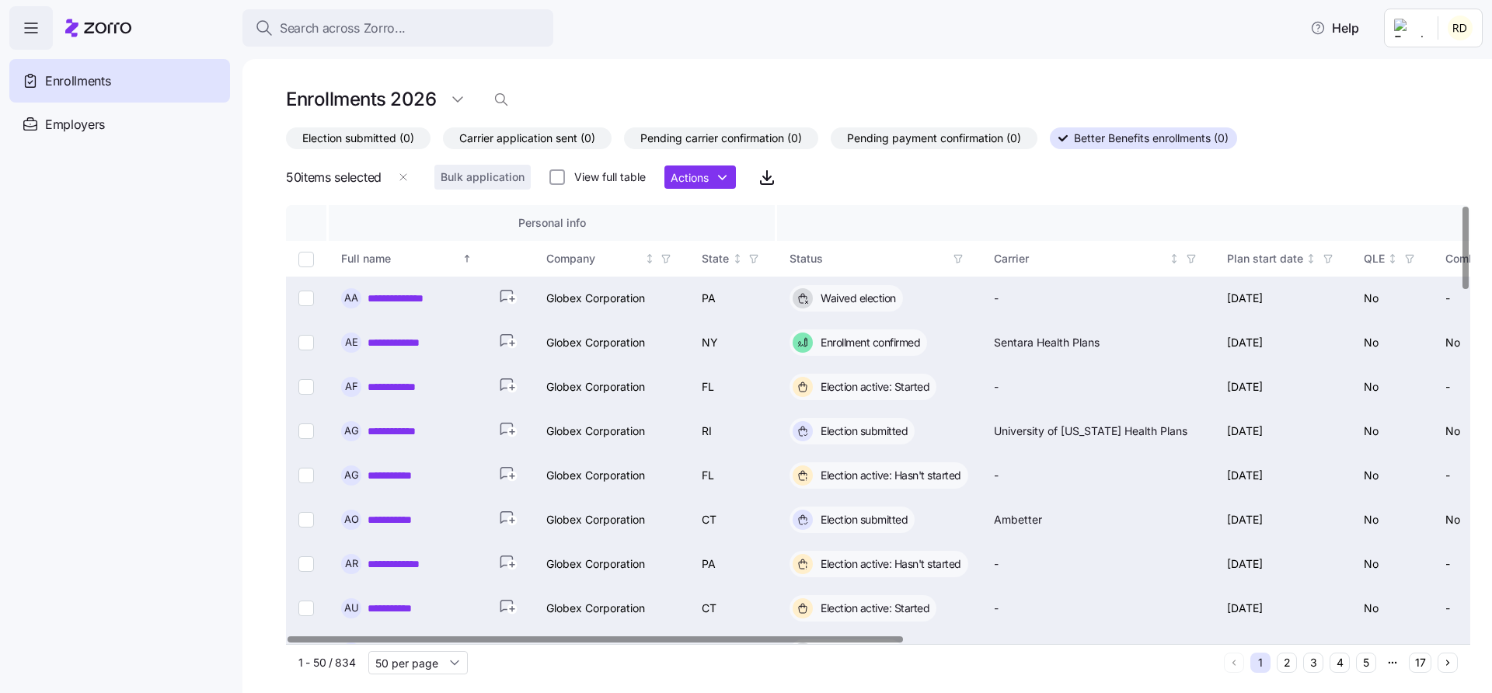
checkbox input "false"
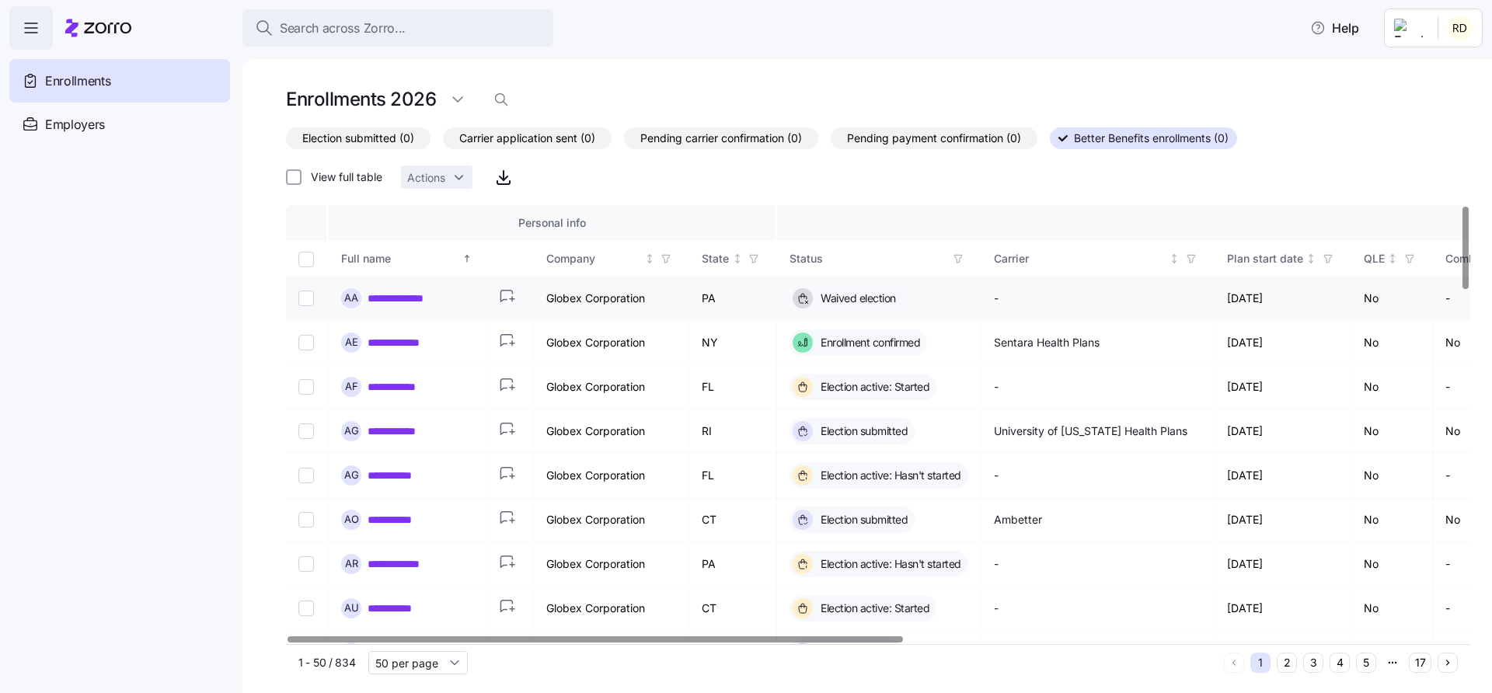
click at [308, 308] on td at bounding box center [307, 299] width 43 height 44
click at [305, 301] on input "Select record 1" at bounding box center [306, 299] width 16 height 16
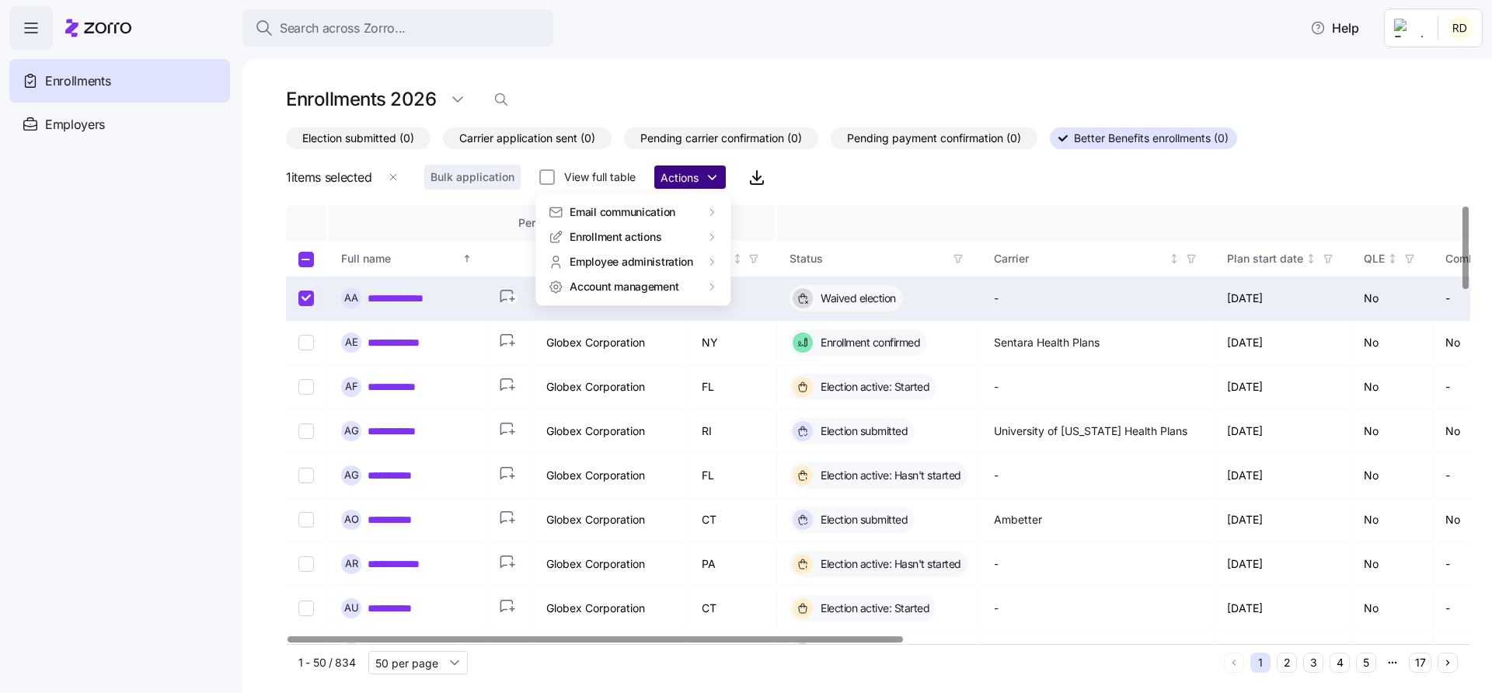
click at [661, 169] on html "**********" at bounding box center [746, 342] width 1492 height 684
click at [1096, 332] on html "**********" at bounding box center [746, 342] width 1492 height 684
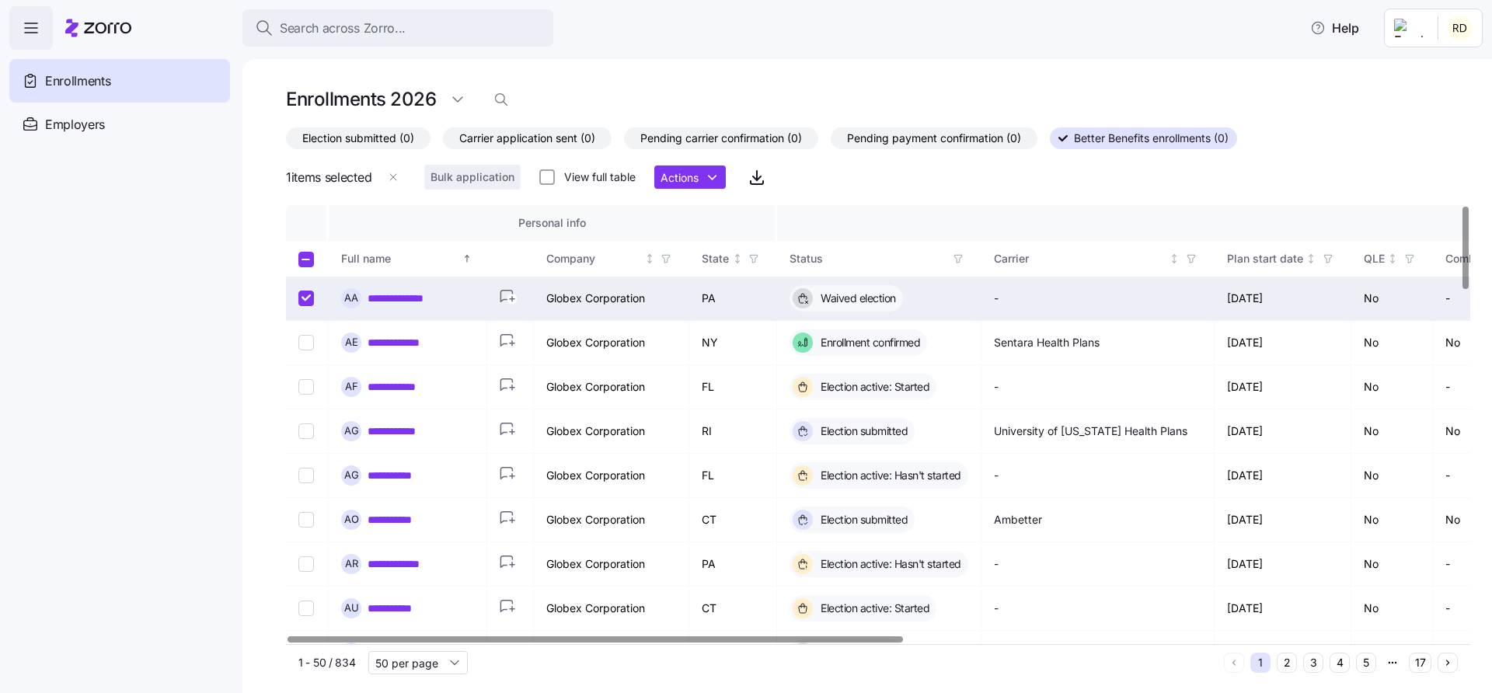
click at [308, 303] on input "Select record 1" at bounding box center [306, 299] width 16 height 16
checkbox input "false"
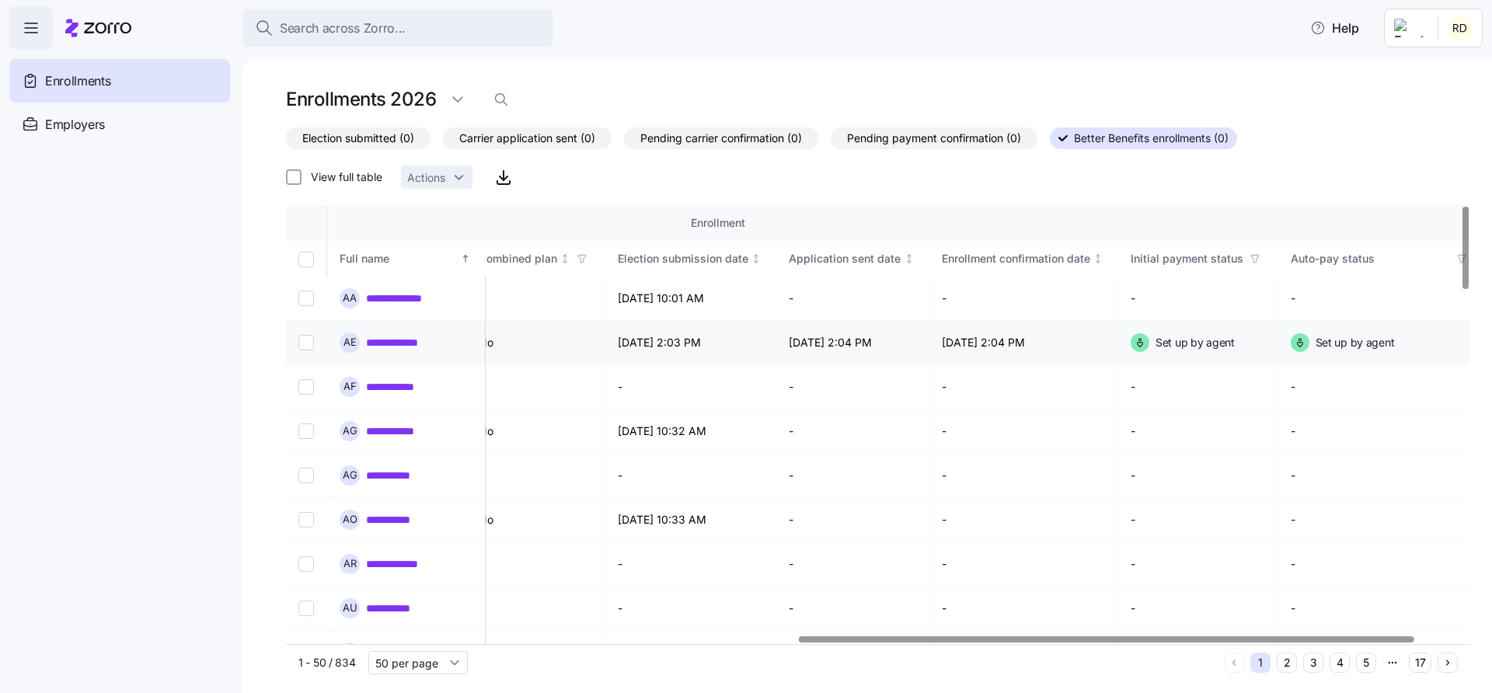
scroll to position [0, 1072]
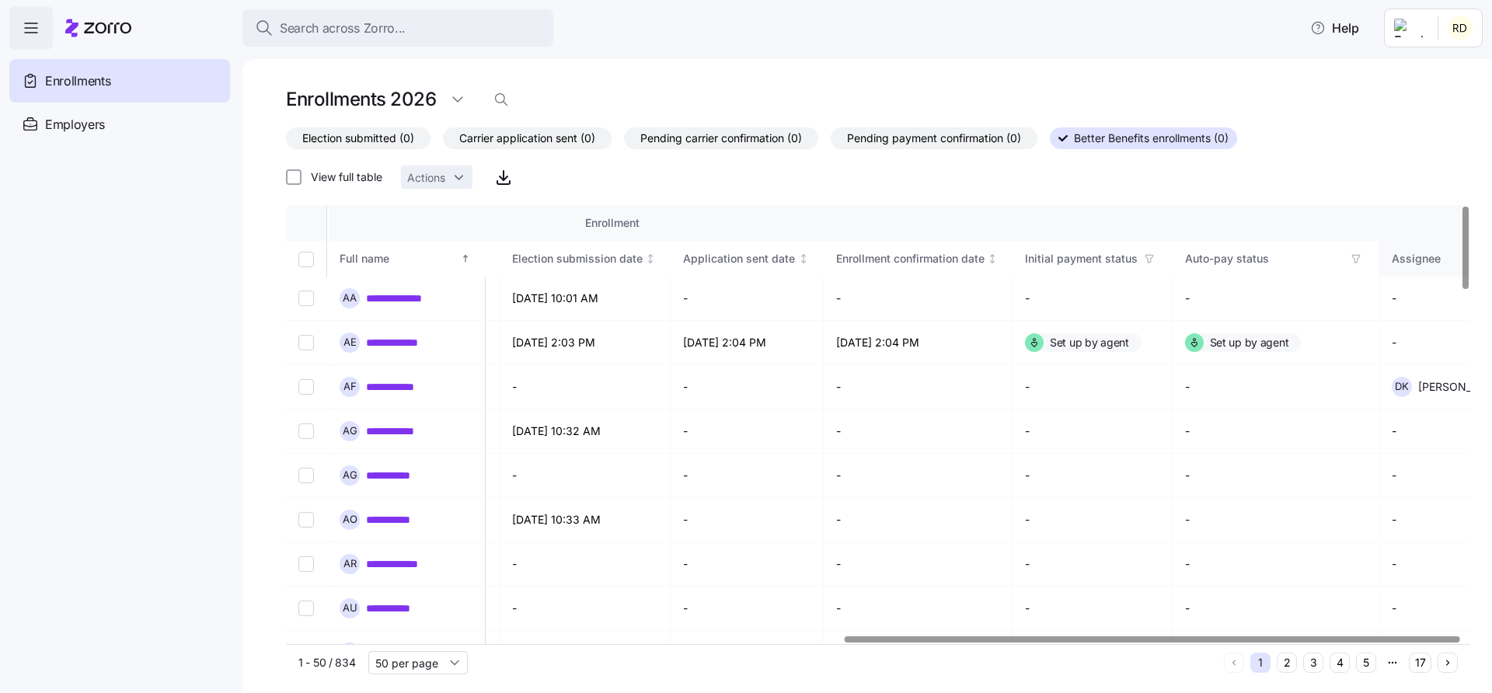
click at [1409, 264] on div "Assignee" at bounding box center [1443, 258] width 102 height 17
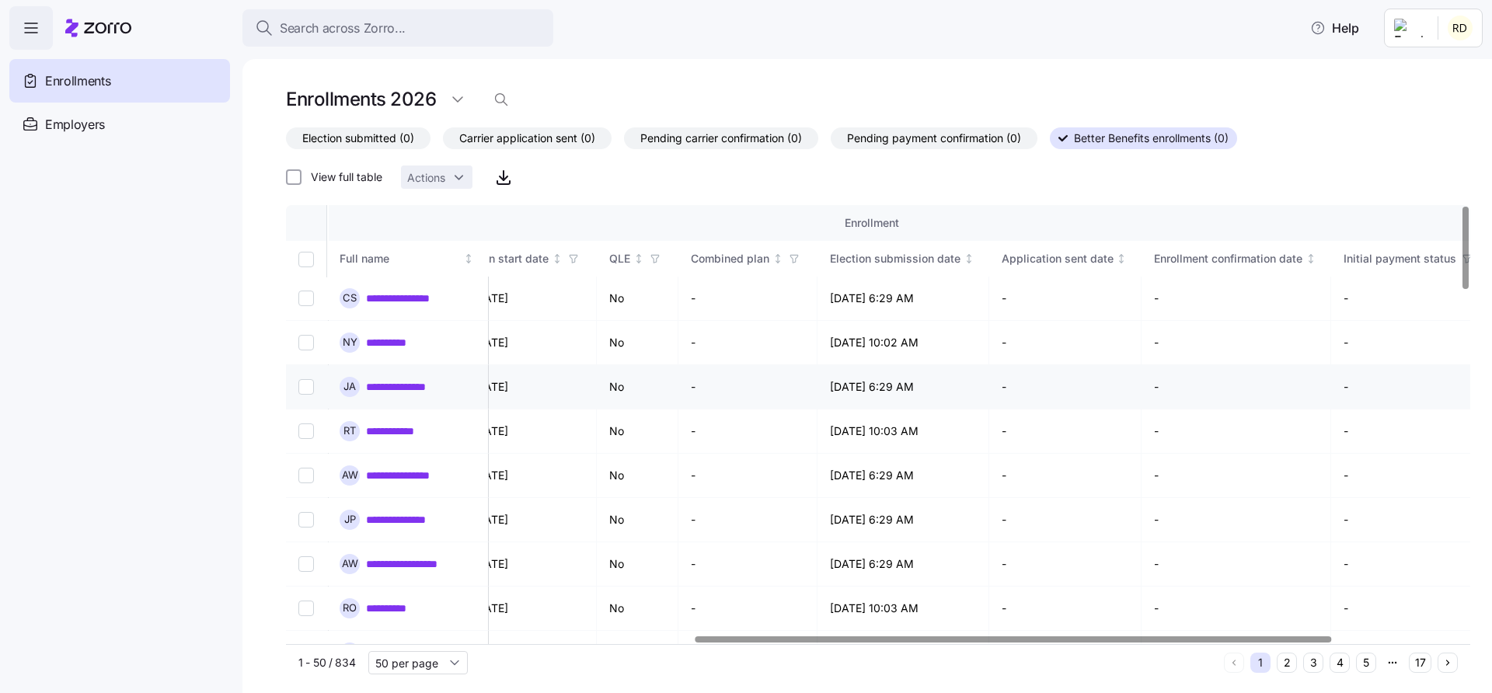
scroll to position [0, 996]
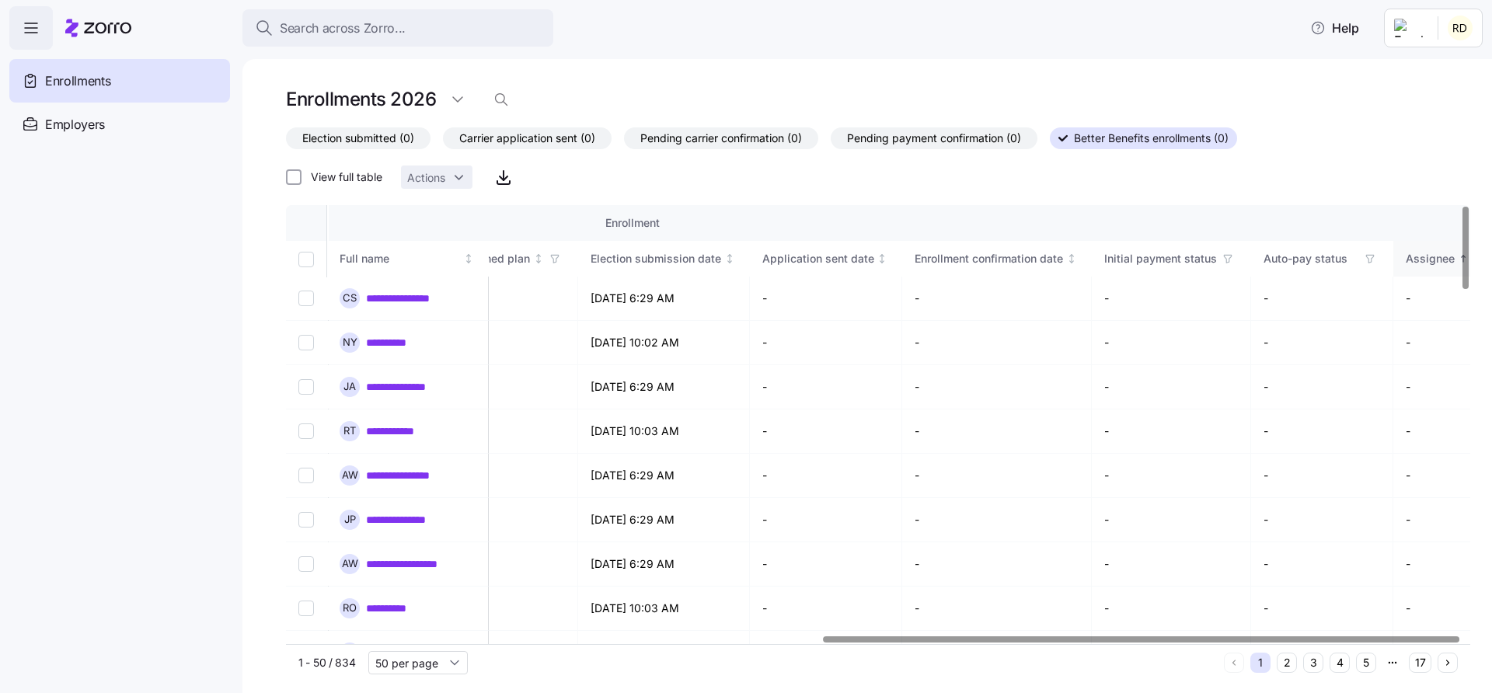
click at [1418, 262] on div "Assignee" at bounding box center [1430, 258] width 49 height 17
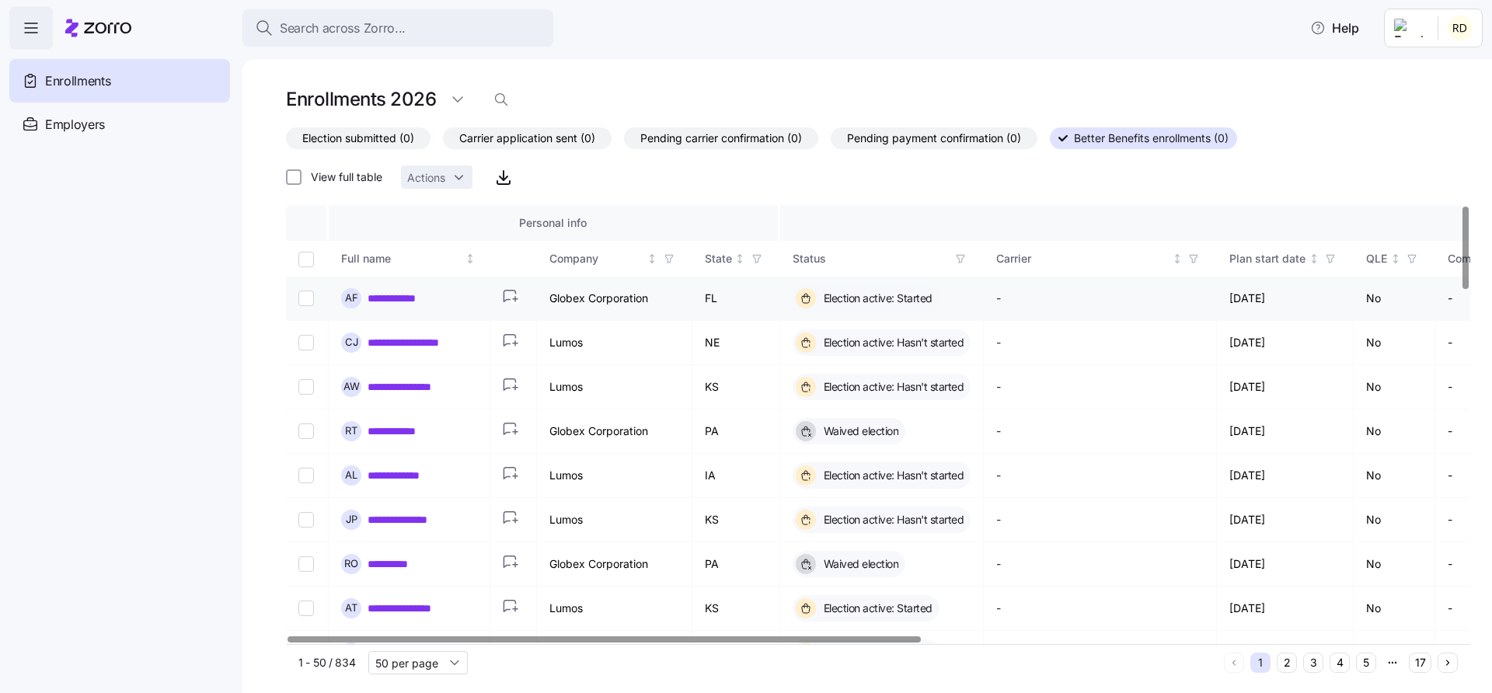
click at [305, 298] on input "Select record 1" at bounding box center [306, 299] width 16 height 16
checkbox input "true"
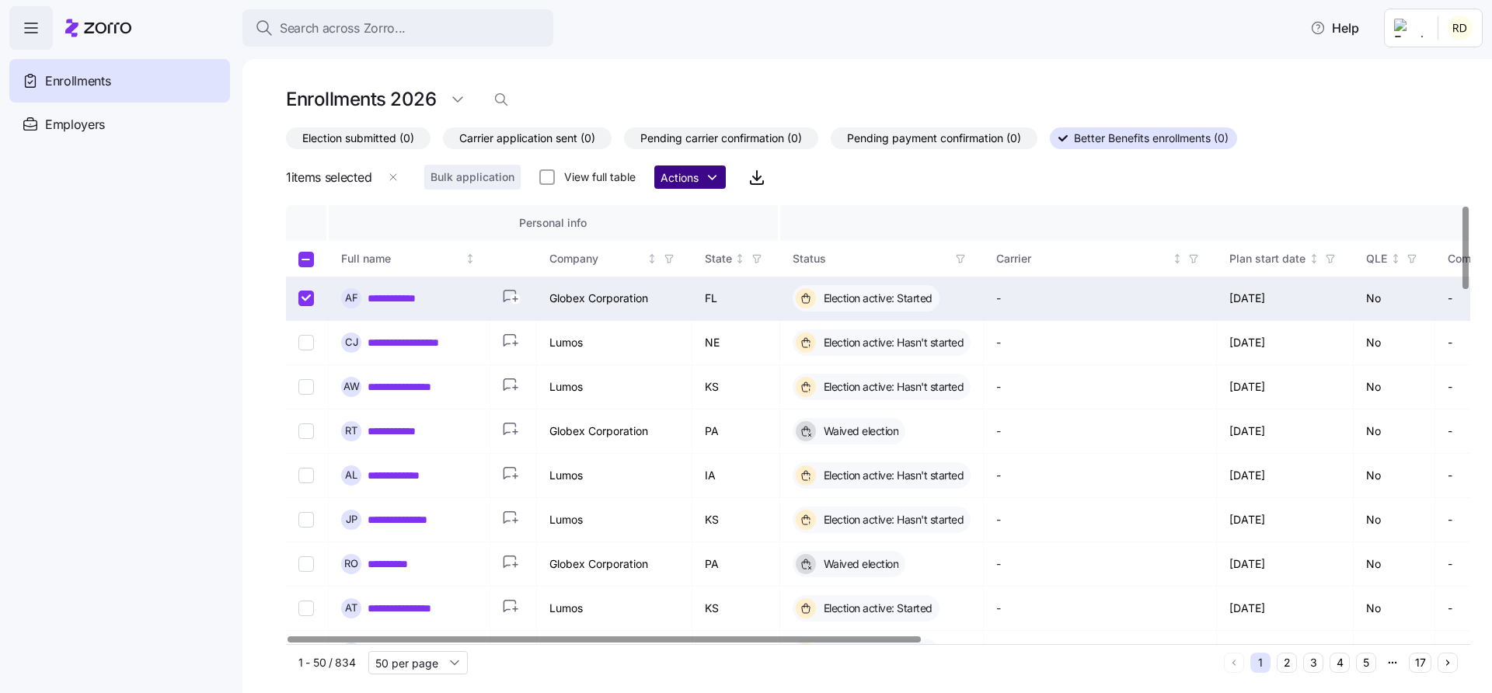
click at [677, 181] on html "**********" at bounding box center [746, 342] width 1492 height 684
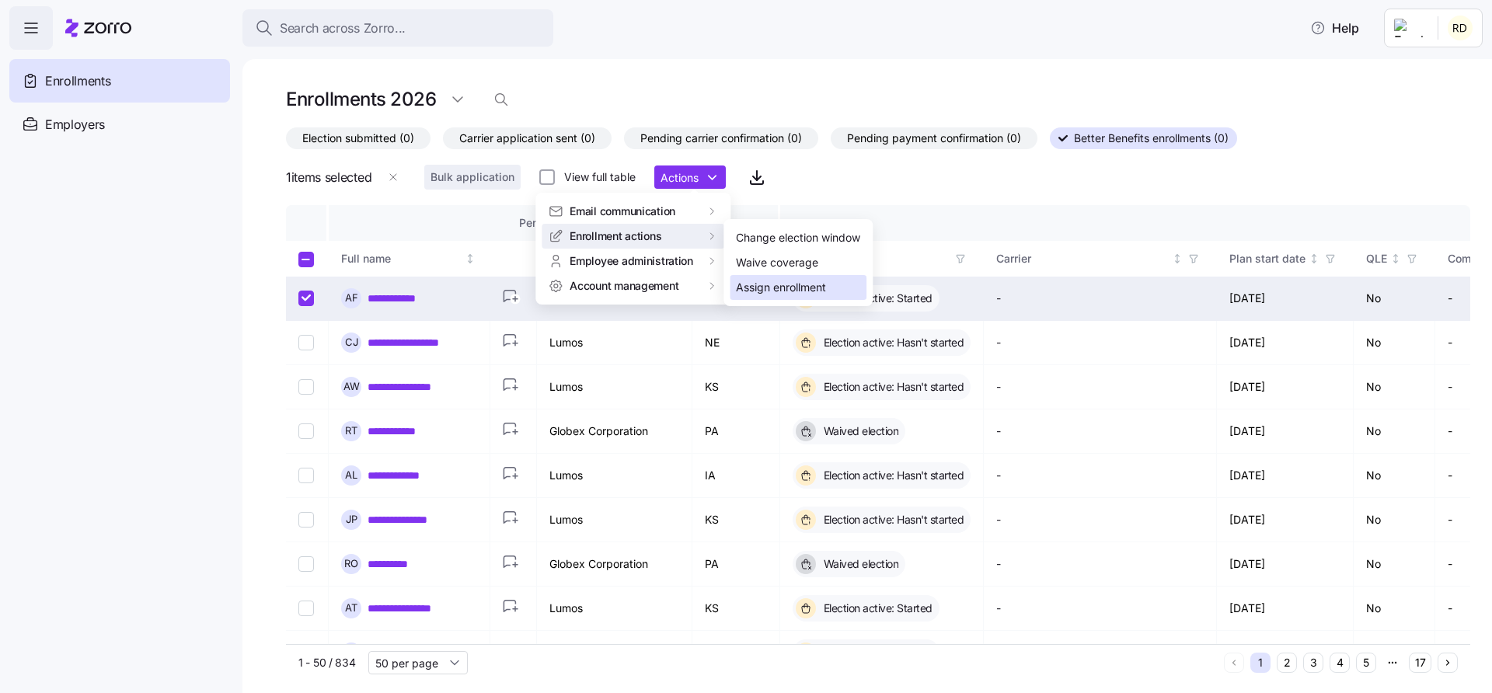
click at [794, 289] on div "Assign enrollment" at bounding box center [781, 287] width 90 height 17
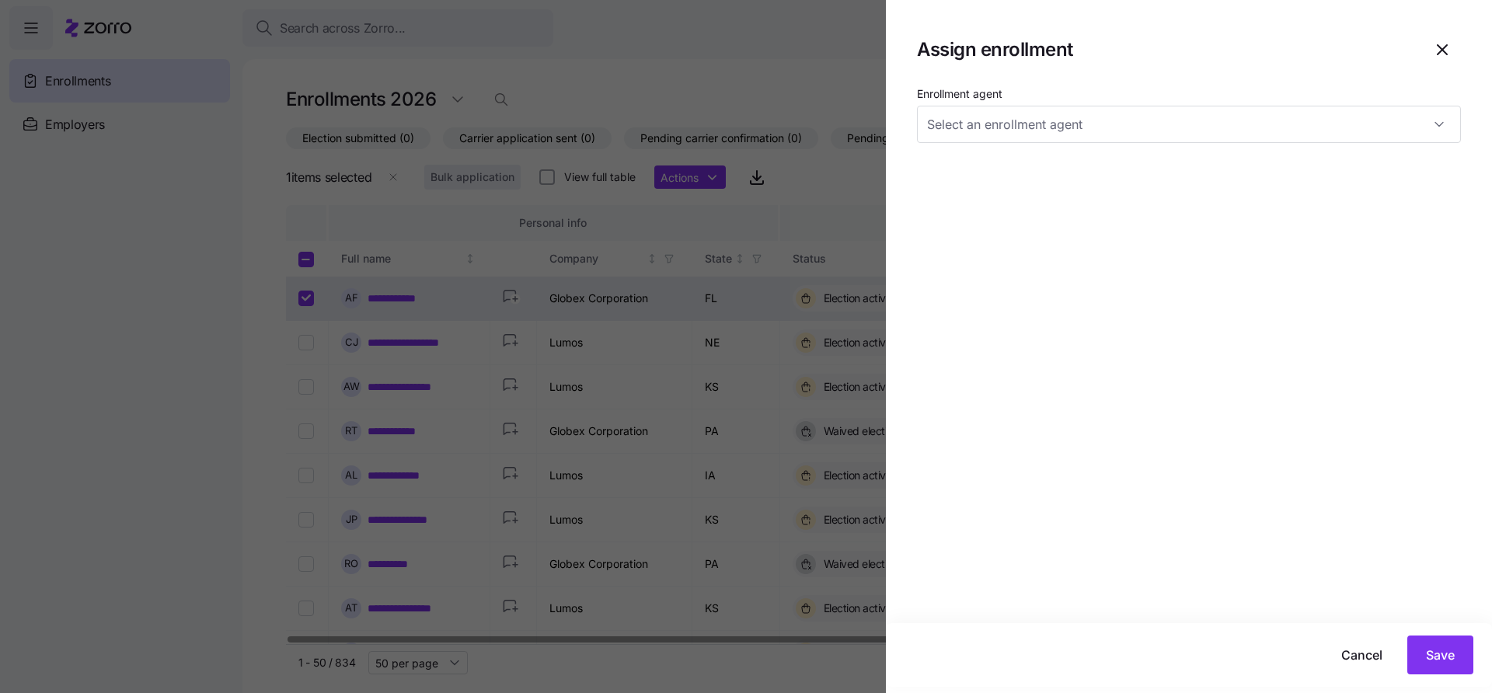
type input "[PERSON_NAME] ([PERSON_NAME][EMAIL_ADDRESS][DOMAIN_NAME])"
click at [1003, 111] on input "[PERSON_NAME] ([PERSON_NAME][EMAIL_ADDRESS][DOMAIN_NAME])" at bounding box center [1189, 124] width 544 height 37
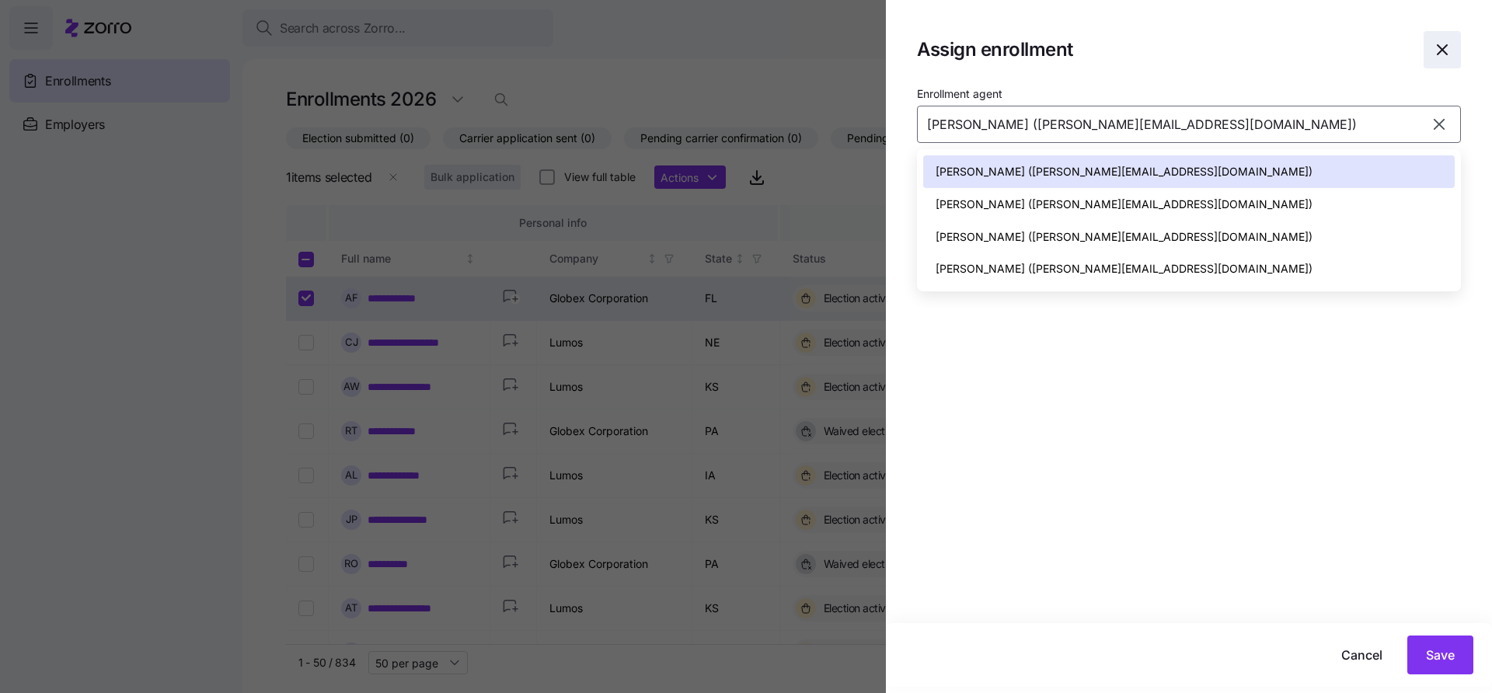
click at [1444, 50] on icon "button" at bounding box center [1442, 49] width 19 height 19
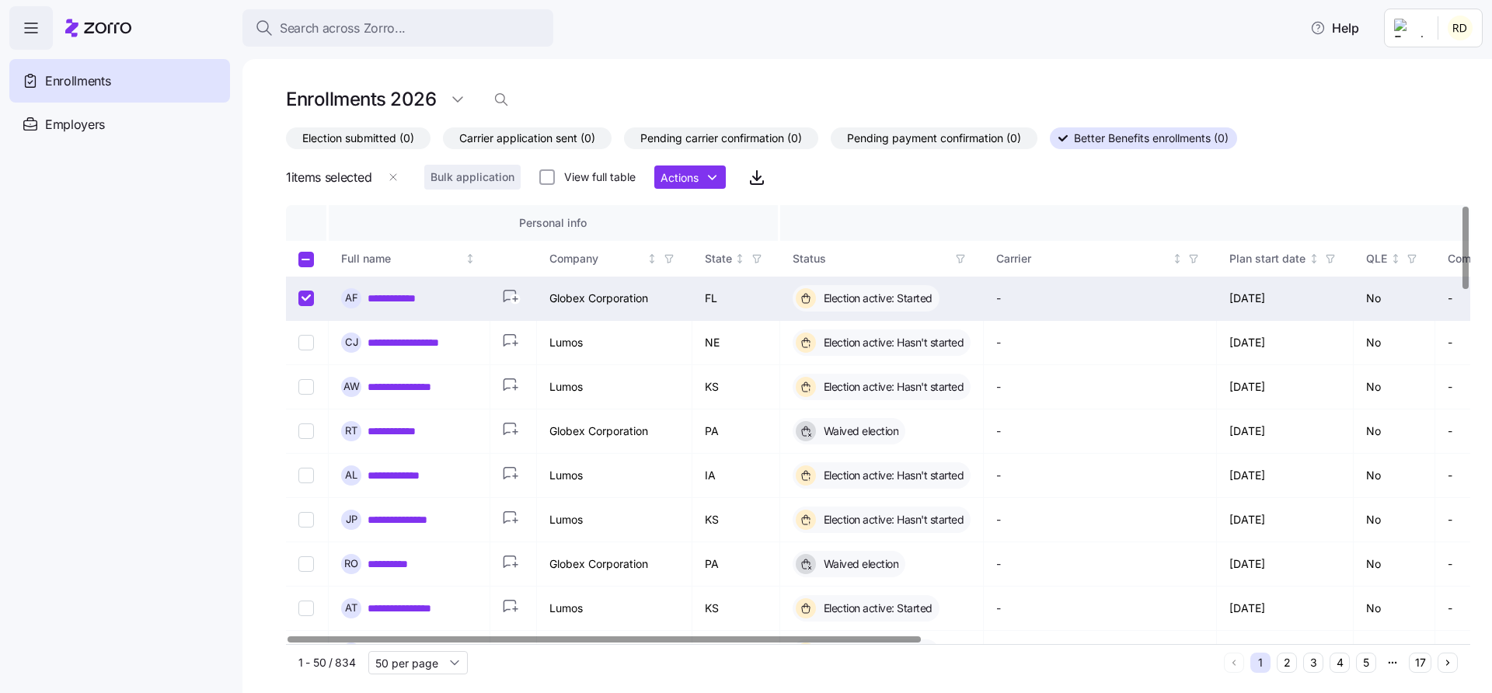
click at [308, 300] on input "Select record 1" at bounding box center [306, 299] width 16 height 16
checkbox input "false"
